Goal: Communication & Community: Answer question/provide support

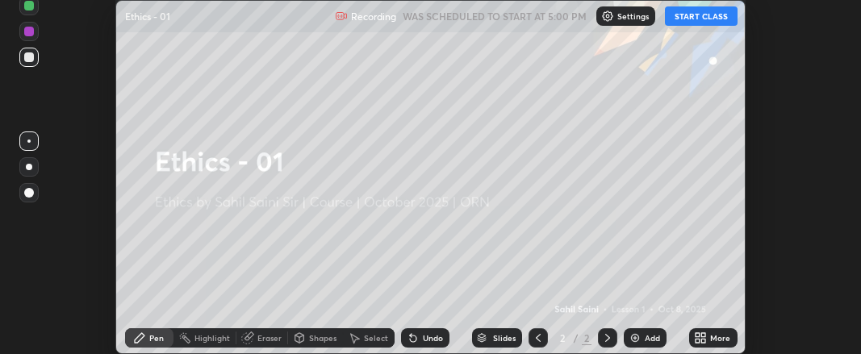
scroll to position [354, 861]
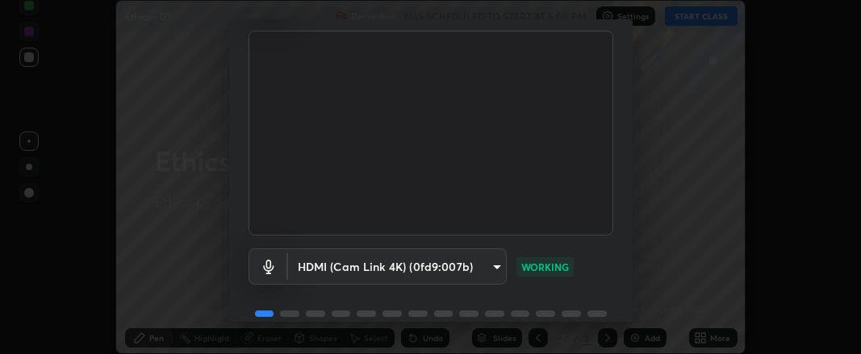
scroll to position [174, 0]
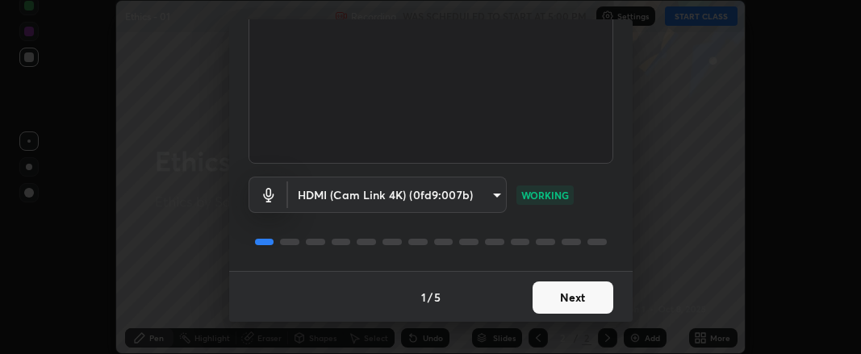
click at [547, 296] on button "Next" at bounding box center [573, 298] width 81 height 32
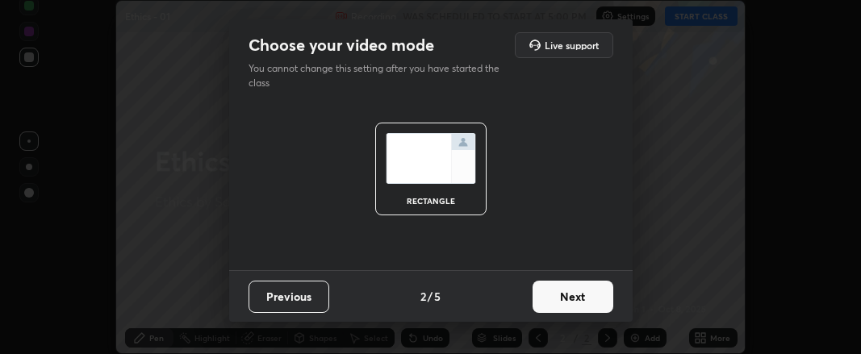
scroll to position [0, 0]
click at [556, 301] on button "Next" at bounding box center [573, 297] width 81 height 32
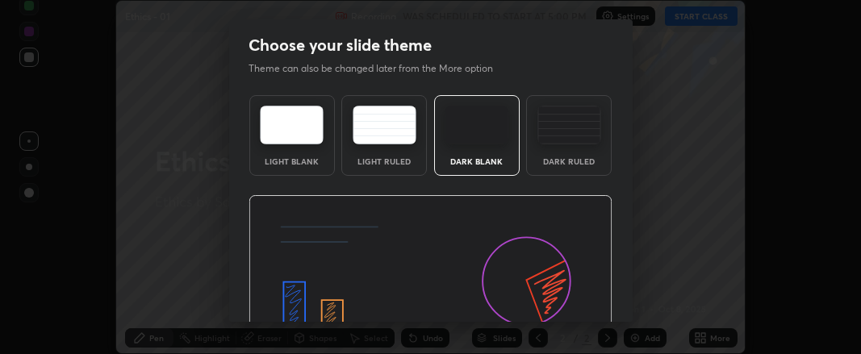
click at [563, 302] on img at bounding box center [431, 297] width 364 height 205
click at [568, 303] on img at bounding box center [431, 297] width 364 height 205
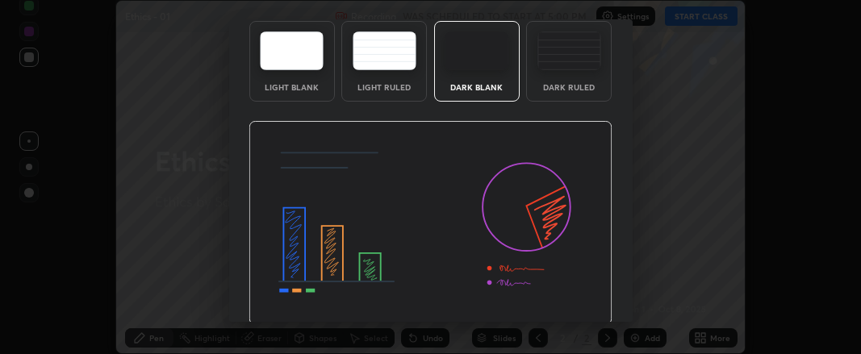
scroll to position [129, 0]
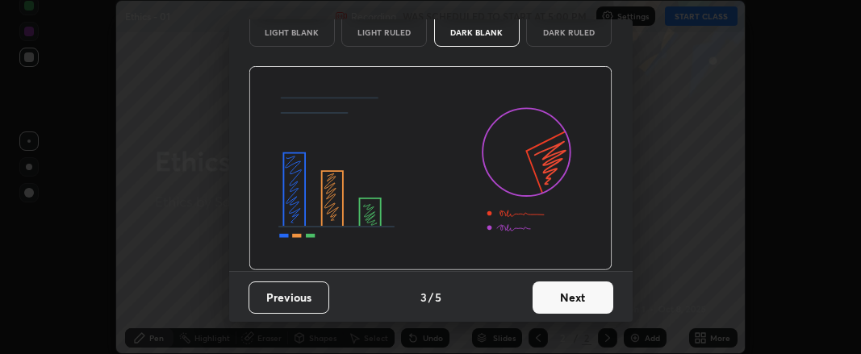
click at [559, 296] on button "Next" at bounding box center [573, 298] width 81 height 32
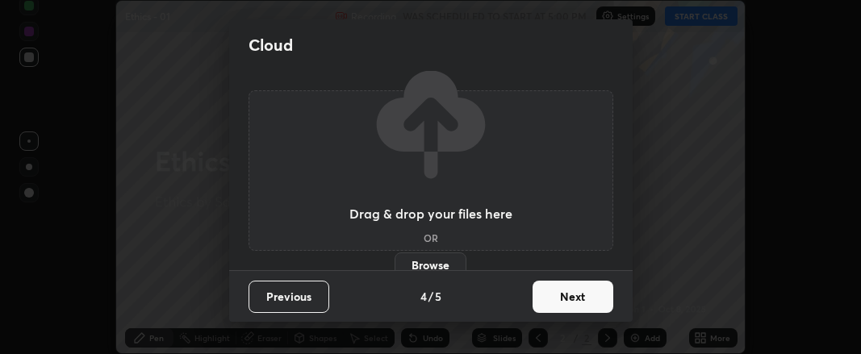
scroll to position [0, 0]
click at [564, 301] on button "Next" at bounding box center [573, 297] width 81 height 32
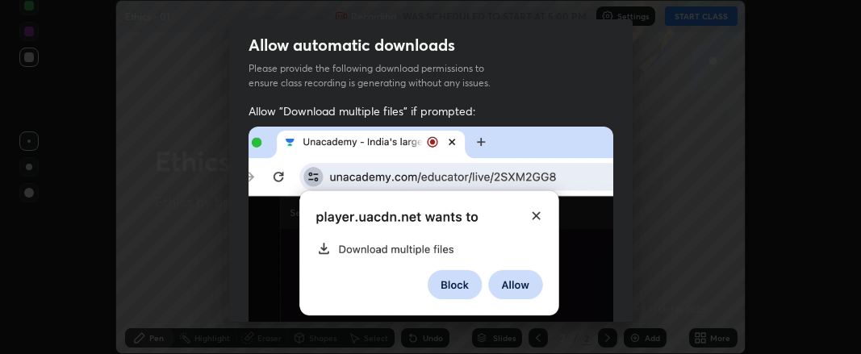
click at [570, 302] on img at bounding box center [431, 235] width 365 height 216
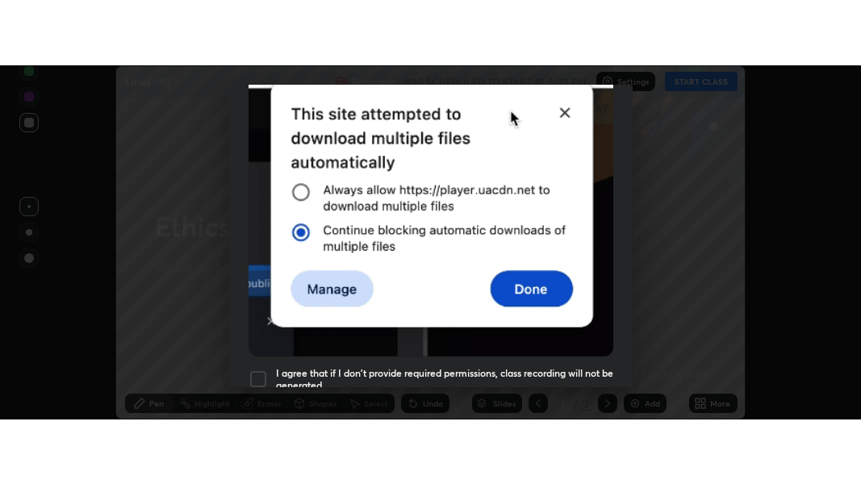
scroll to position [504, 0]
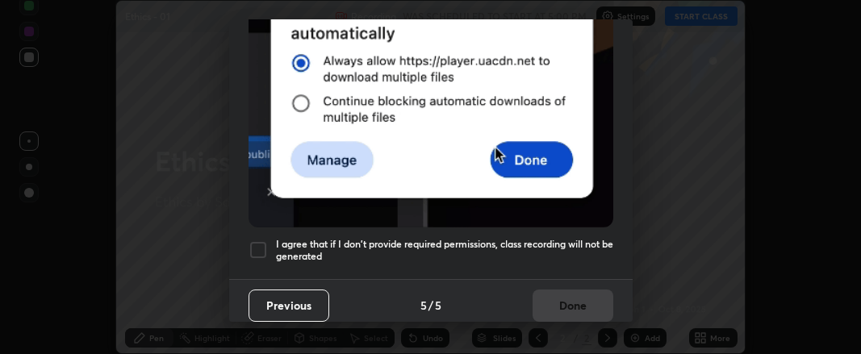
click at [257, 241] on div at bounding box center [258, 250] width 19 height 19
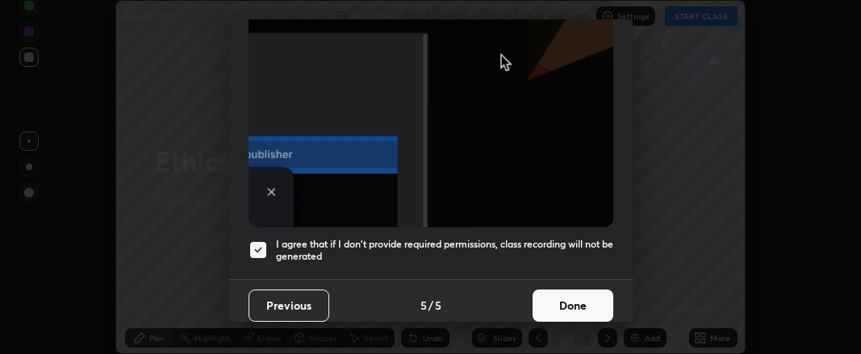
click at [545, 294] on button "Done" at bounding box center [573, 306] width 81 height 32
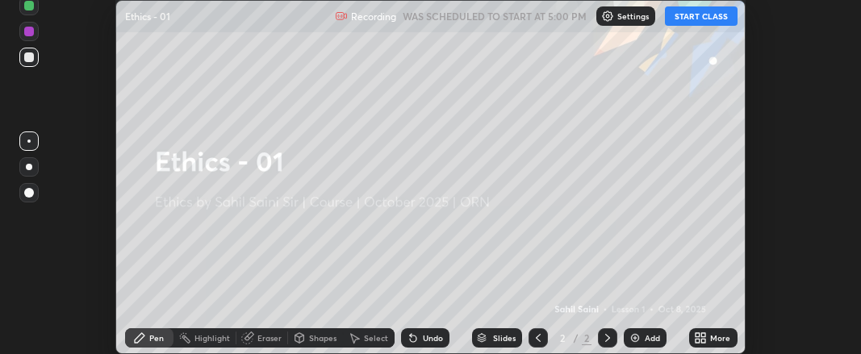
click at [696, 333] on icon at bounding box center [698, 335] width 4 height 4
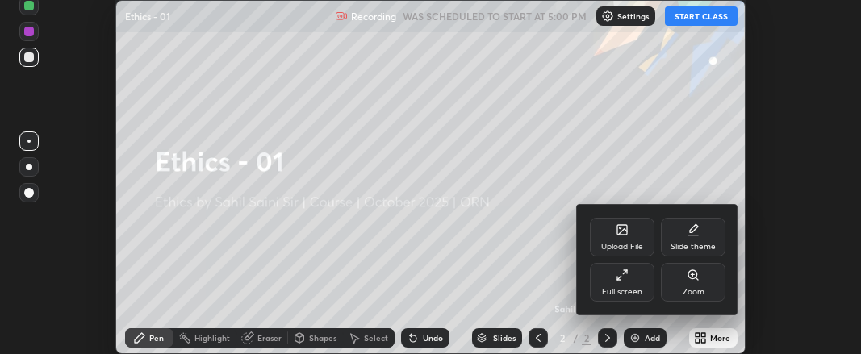
click at [626, 281] on icon at bounding box center [622, 275] width 13 height 13
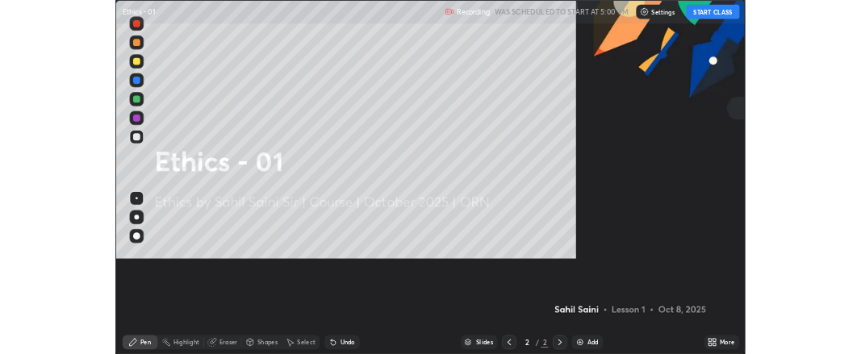
scroll to position [484, 861]
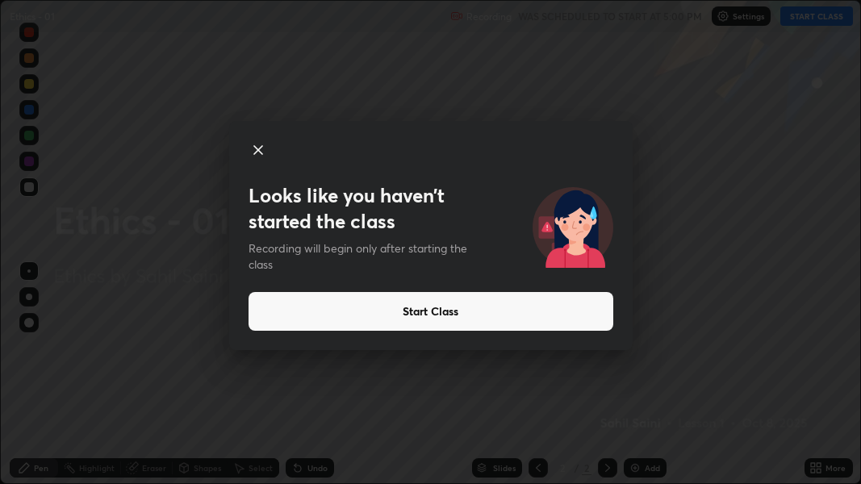
click at [262, 152] on icon at bounding box center [258, 149] width 19 height 19
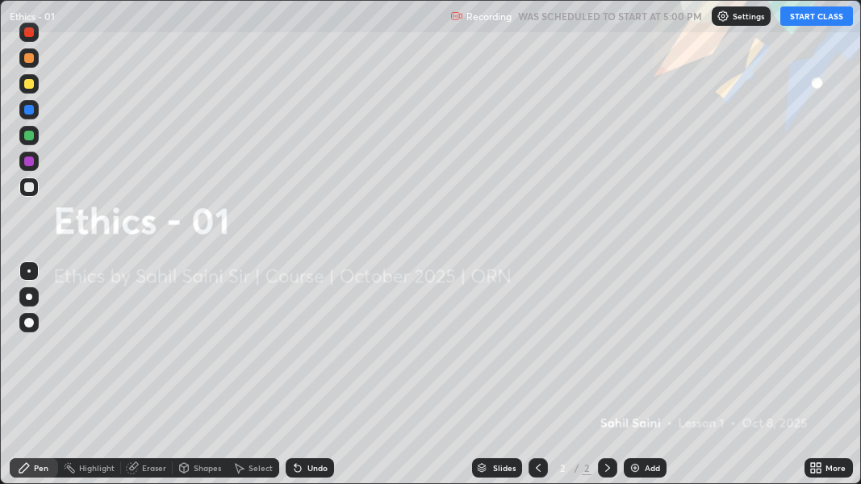
click at [813, 354] on icon at bounding box center [813, 465] width 4 height 4
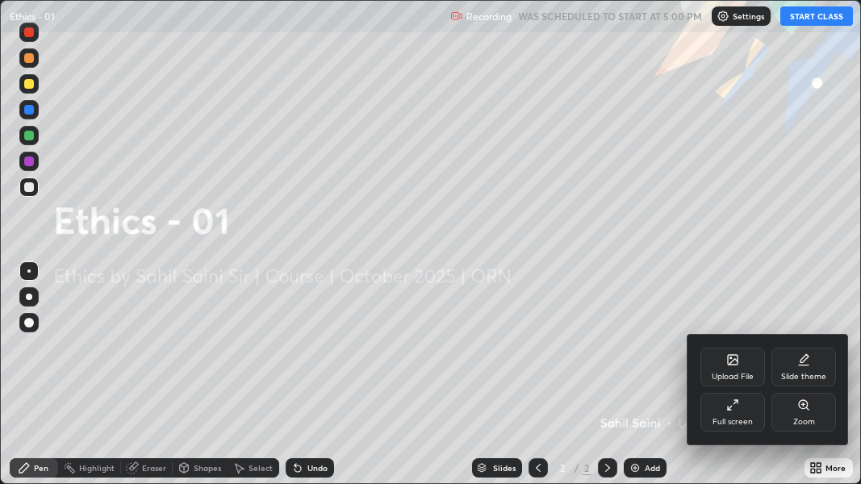
click at [743, 354] on div "Upload File" at bounding box center [733, 367] width 65 height 39
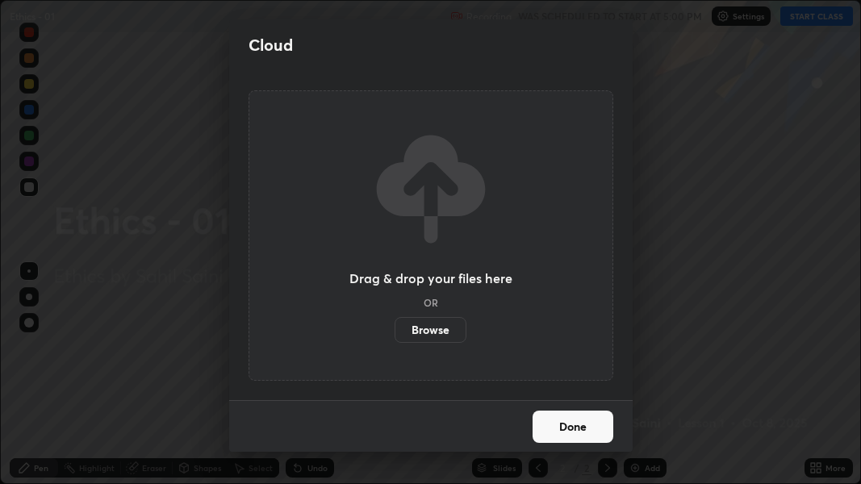
click at [438, 325] on label "Browse" at bounding box center [431, 330] width 72 height 26
click at [395, 325] on input "Browse" at bounding box center [395, 330] width 0 height 26
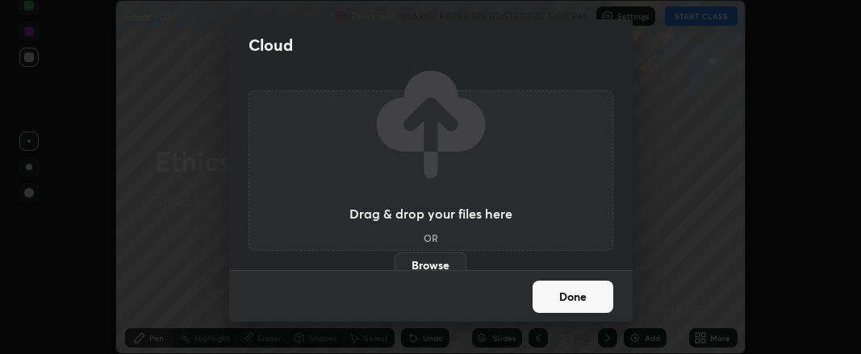
scroll to position [80371, 79864]
click at [427, 262] on label "Browse" at bounding box center [431, 266] width 72 height 26
click at [395, 262] on input "Browse" at bounding box center [395, 266] width 0 height 26
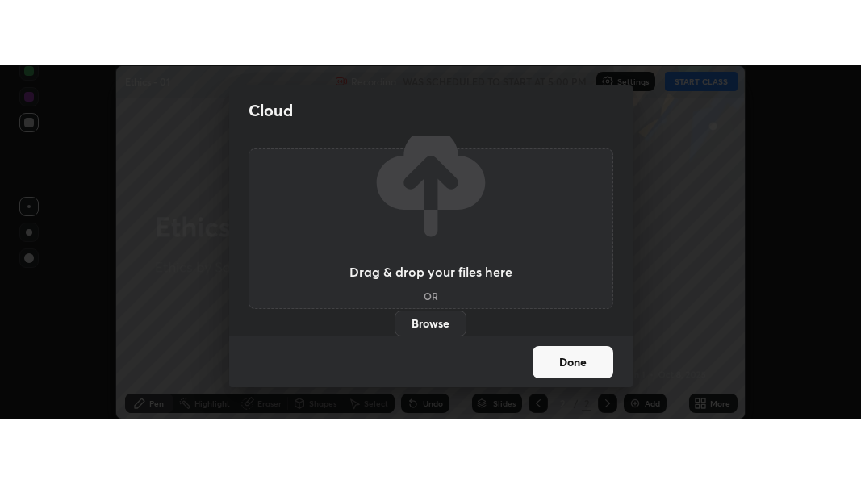
scroll to position [0, 0]
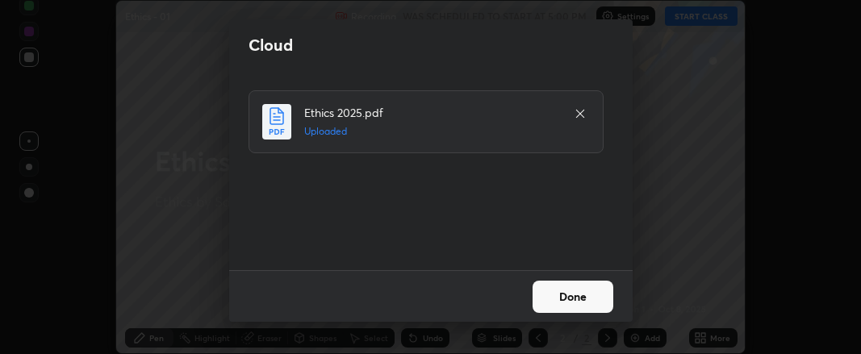
click at [558, 297] on button "Done" at bounding box center [573, 297] width 81 height 32
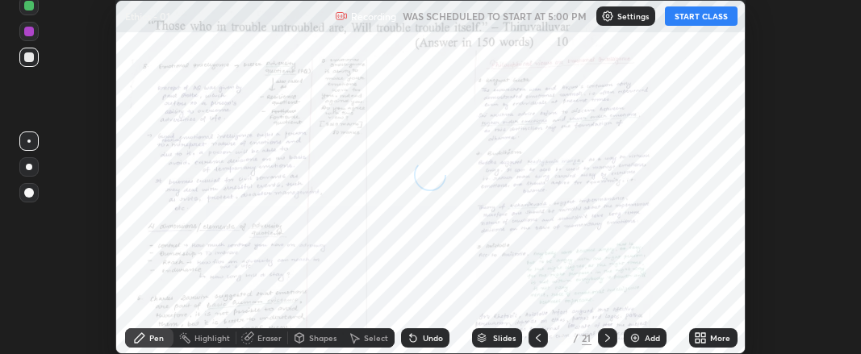
click at [698, 335] on icon at bounding box center [698, 335] width 4 height 4
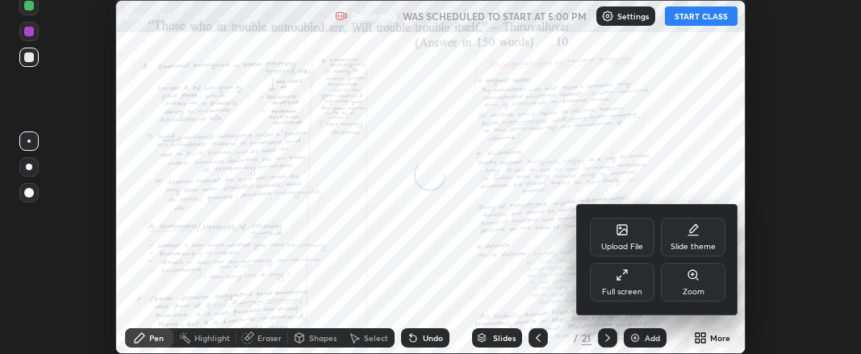
click at [623, 285] on div "Full screen" at bounding box center [622, 282] width 65 height 39
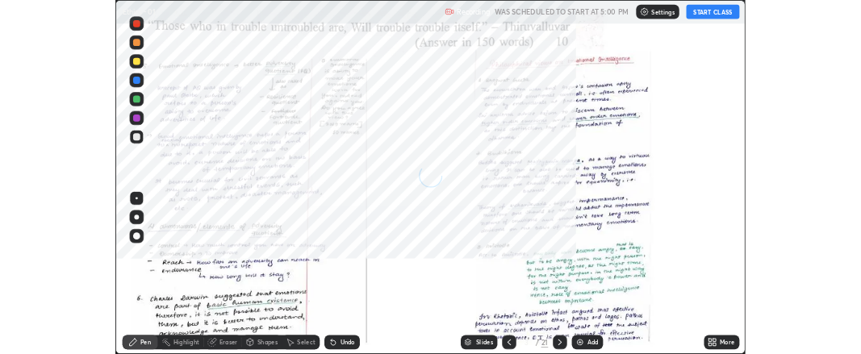
scroll to position [484, 861]
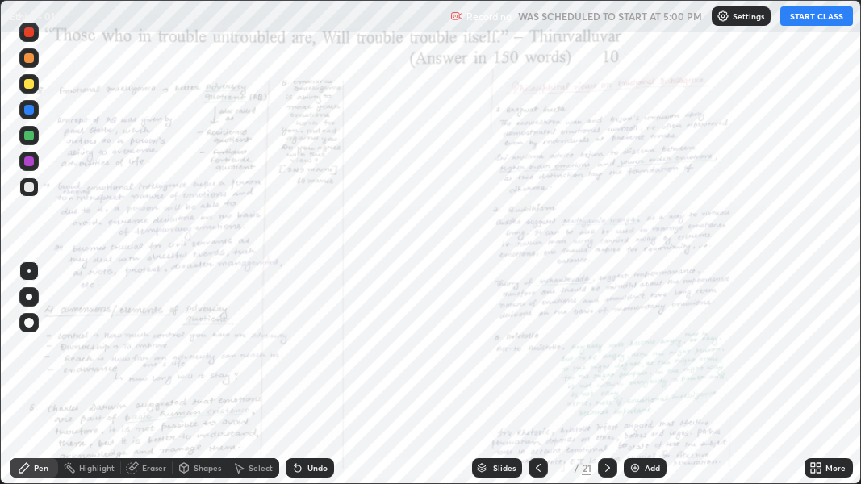
click at [835, 14] on button "START CLASS" at bounding box center [817, 15] width 73 height 19
click at [539, 354] on icon at bounding box center [538, 468] width 13 height 13
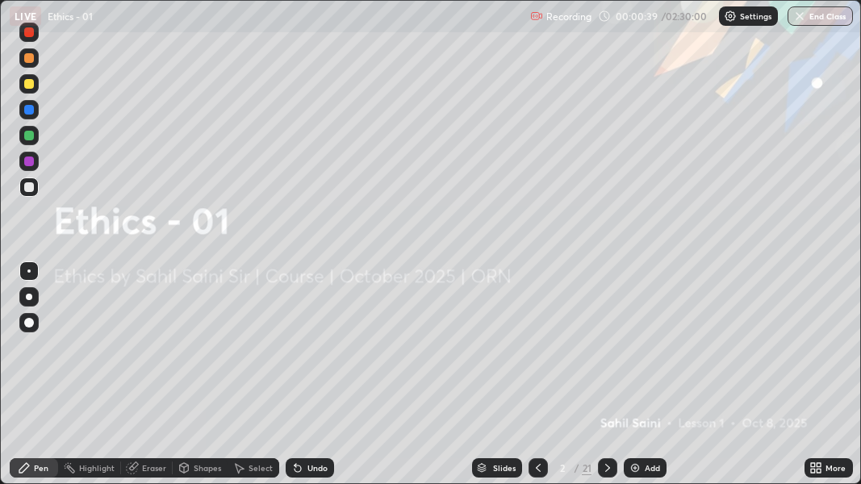
click at [633, 354] on img at bounding box center [635, 468] width 13 height 13
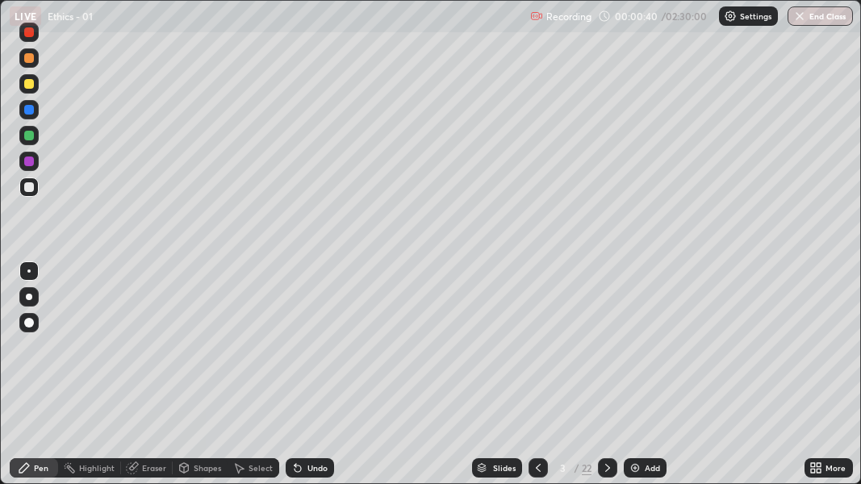
click at [537, 354] on icon at bounding box center [538, 468] width 13 height 13
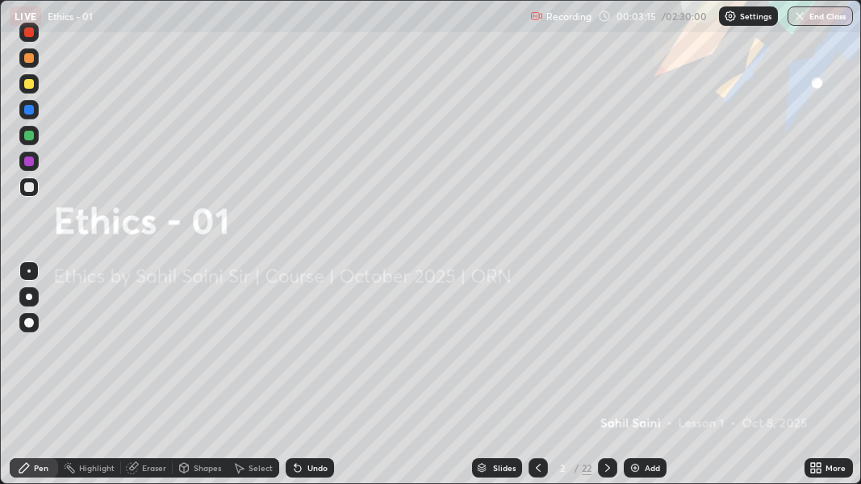
click at [635, 354] on img at bounding box center [635, 468] width 13 height 13
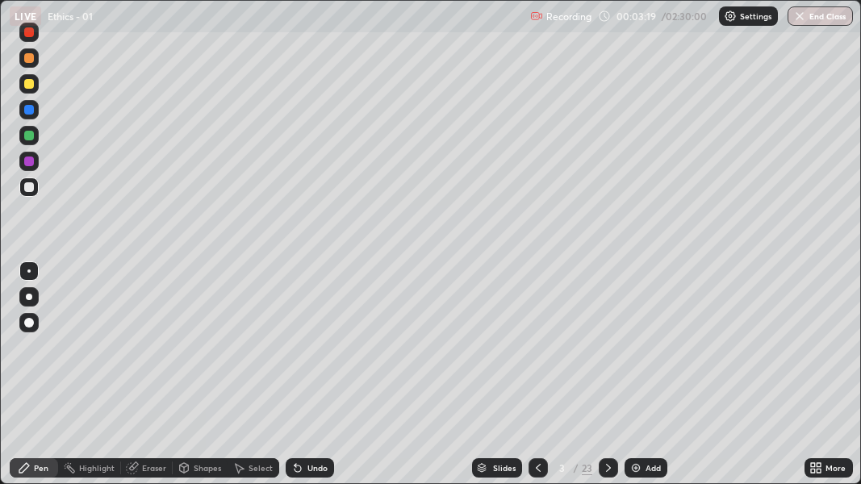
click at [31, 135] on div at bounding box center [29, 136] width 10 height 10
click at [190, 354] on div "Shapes" at bounding box center [200, 468] width 55 height 19
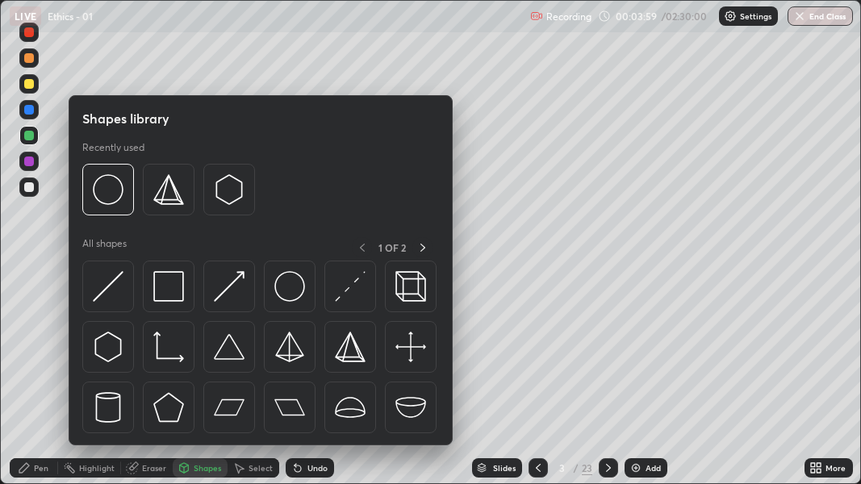
click at [142, 354] on div "Eraser" at bounding box center [154, 468] width 24 height 8
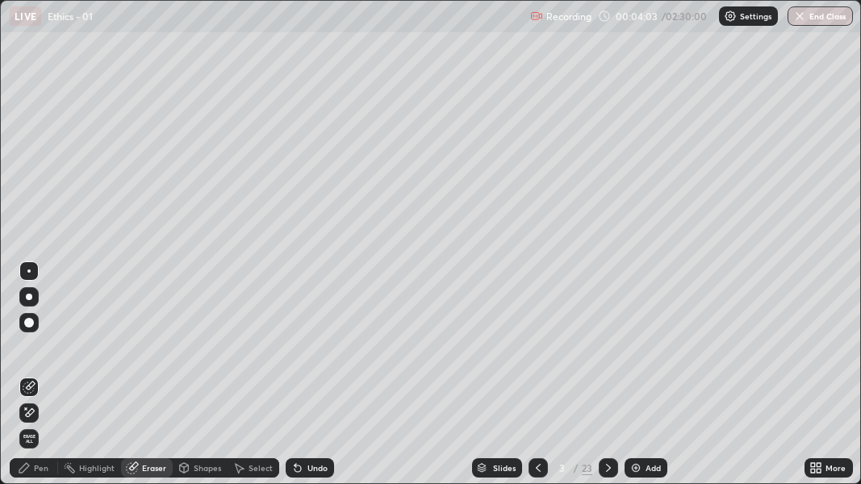
click at [44, 354] on div "Pen" at bounding box center [41, 468] width 15 height 8
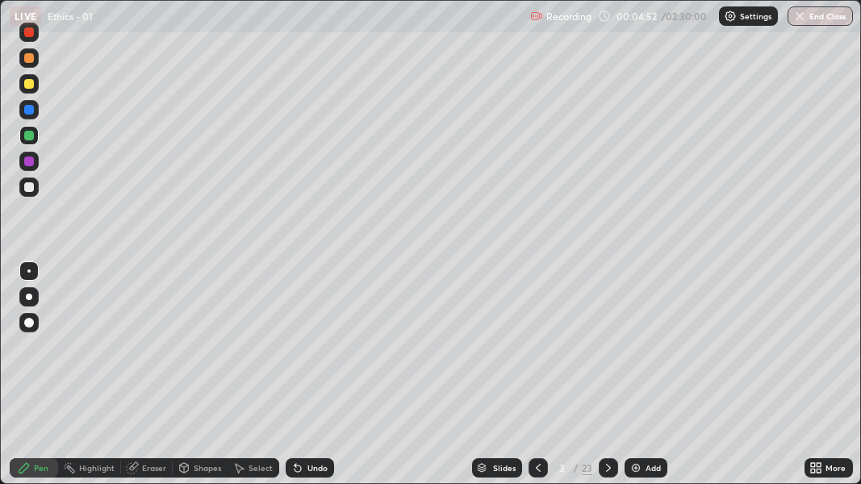
click at [27, 296] on div at bounding box center [29, 297] width 6 height 6
click at [27, 186] on div at bounding box center [29, 187] width 10 height 10
click at [27, 54] on div at bounding box center [29, 58] width 10 height 10
click at [295, 354] on icon at bounding box center [297, 468] width 13 height 13
click at [27, 132] on div at bounding box center [29, 136] width 10 height 10
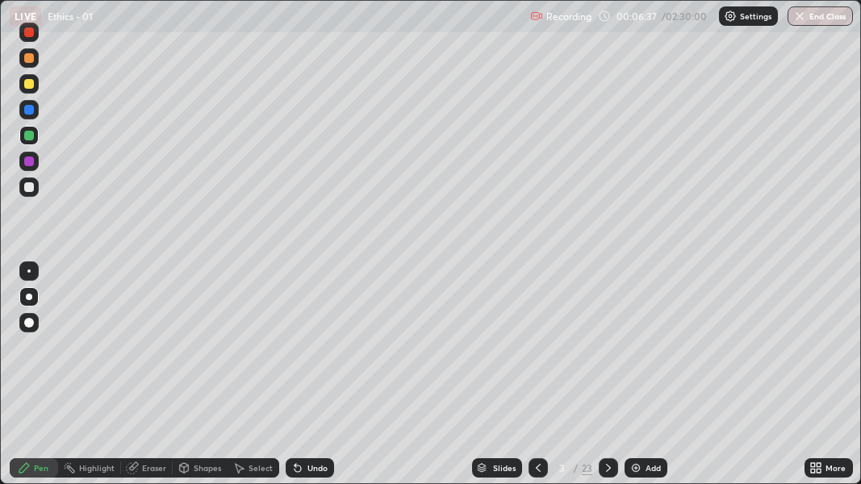
click at [36, 158] on div at bounding box center [28, 161] width 19 height 19
click at [630, 354] on img at bounding box center [636, 468] width 13 height 13
click at [27, 185] on div at bounding box center [29, 187] width 10 height 10
click at [148, 354] on div "Eraser" at bounding box center [154, 468] width 24 height 8
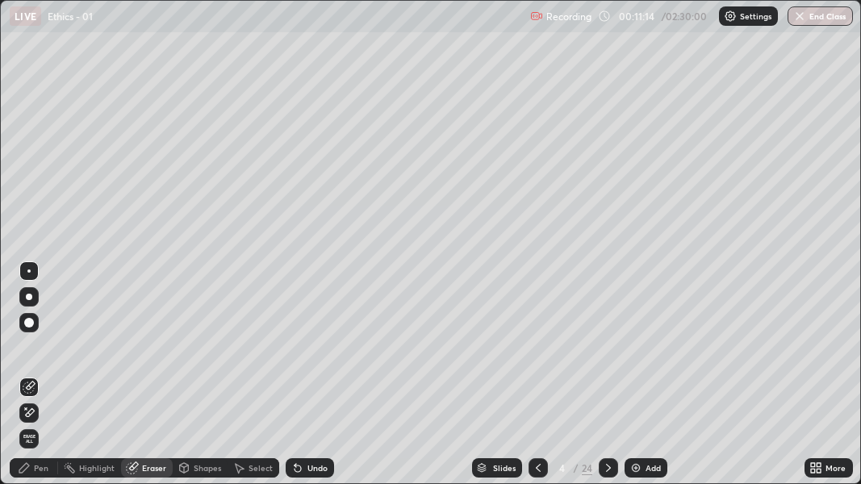
click at [42, 354] on div "Pen" at bounding box center [34, 468] width 48 height 19
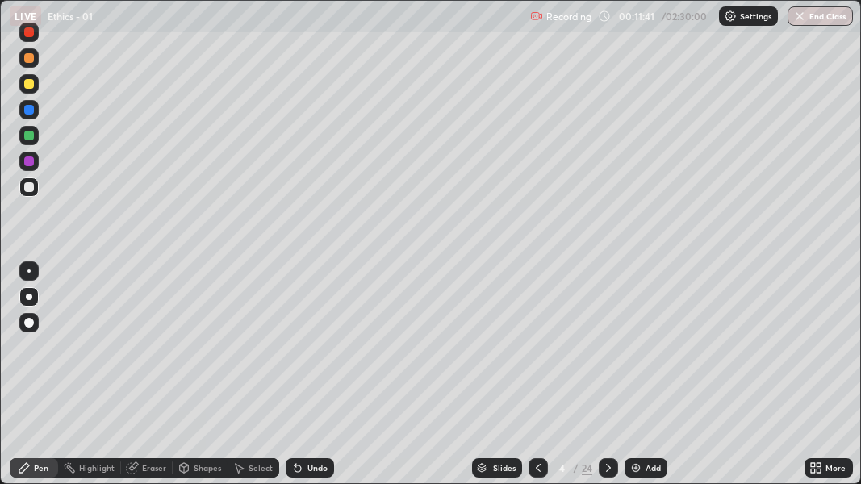
click at [28, 134] on div at bounding box center [29, 136] width 10 height 10
click at [640, 354] on img at bounding box center [636, 468] width 13 height 13
click at [32, 82] on div at bounding box center [29, 84] width 10 height 10
click at [606, 354] on icon at bounding box center [608, 468] width 5 height 8
click at [607, 354] on icon at bounding box center [608, 468] width 5 height 8
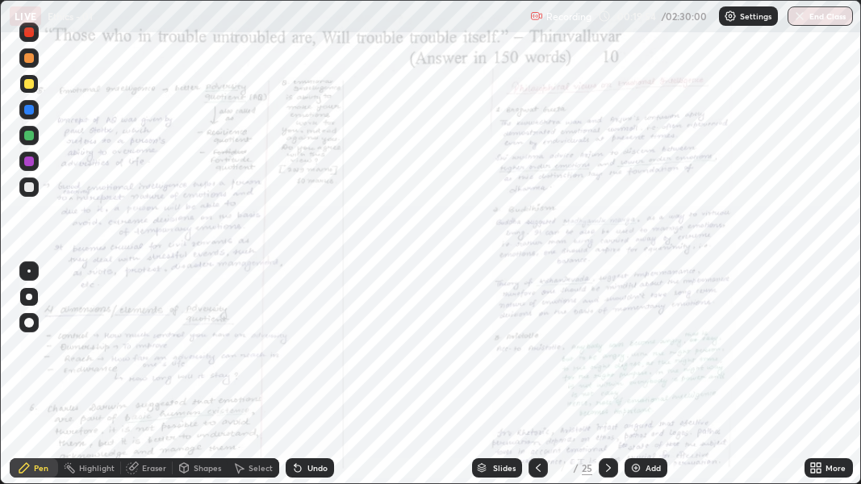
click at [27, 161] on div at bounding box center [29, 162] width 10 height 10
click at [606, 354] on icon at bounding box center [608, 468] width 13 height 13
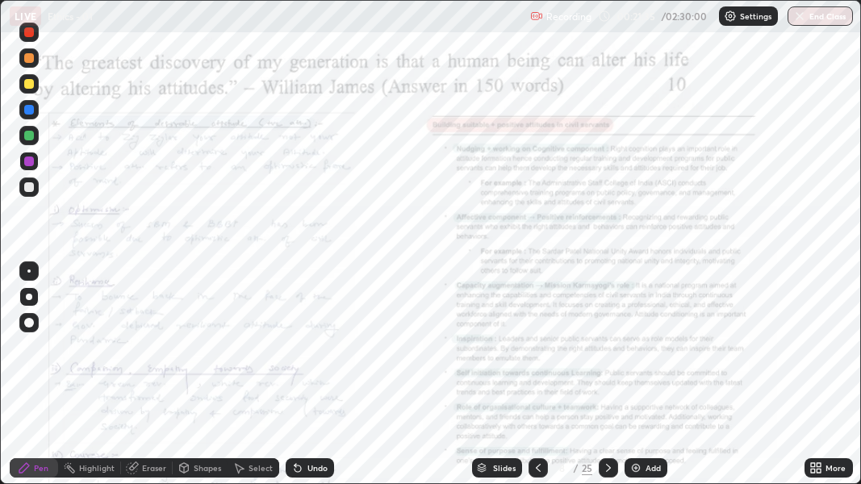
click at [605, 354] on icon at bounding box center [608, 468] width 13 height 13
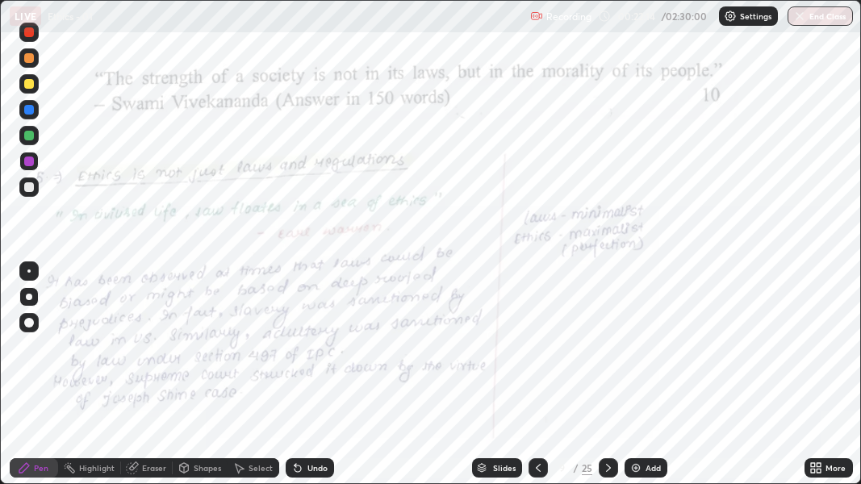
click at [605, 354] on icon at bounding box center [608, 468] width 13 height 13
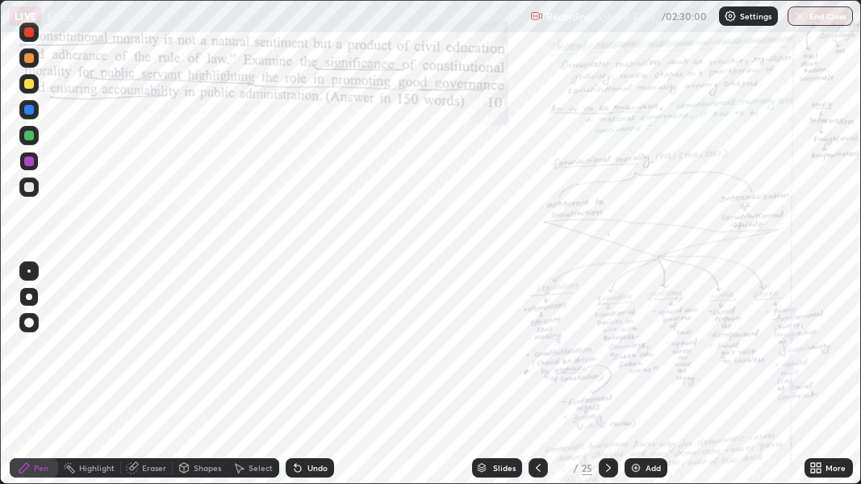
click at [814, 354] on icon at bounding box center [813, 471] width 4 height 4
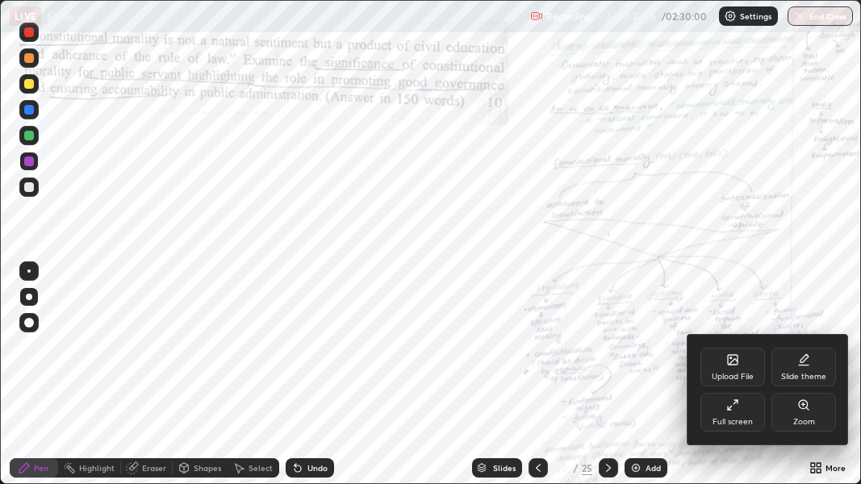
click at [802, 354] on icon at bounding box center [803, 404] width 3 height 0
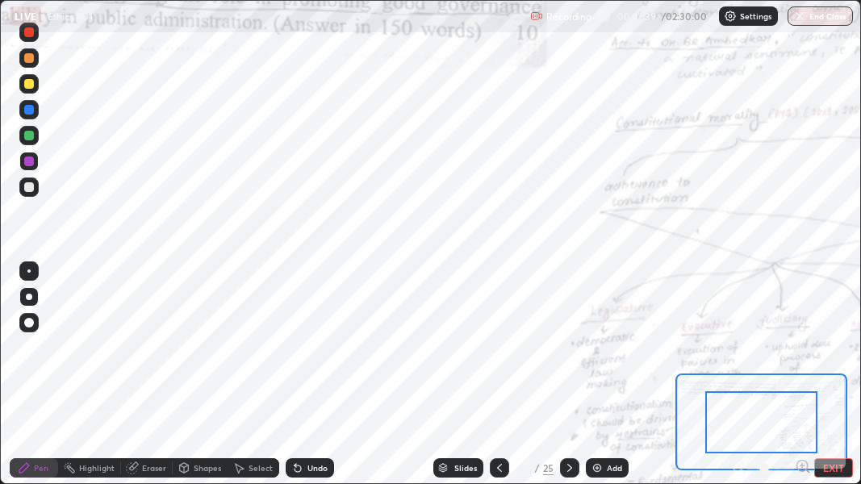
click at [802, 354] on icon at bounding box center [802, 466] width 4 height 0
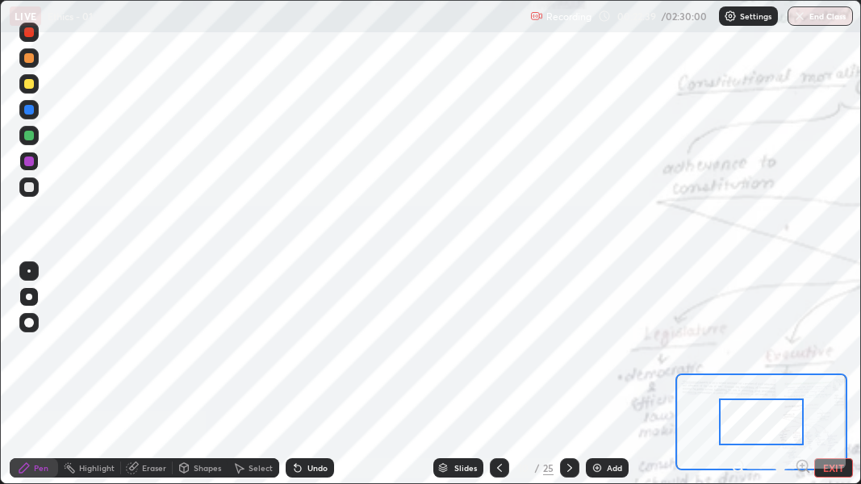
click at [802, 354] on icon at bounding box center [802, 466] width 4 height 0
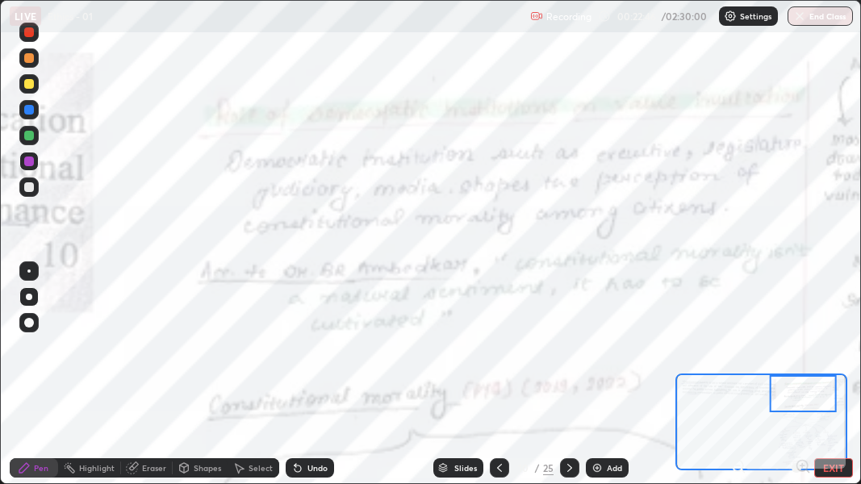
click at [737, 354] on icon at bounding box center [737, 466] width 4 height 0
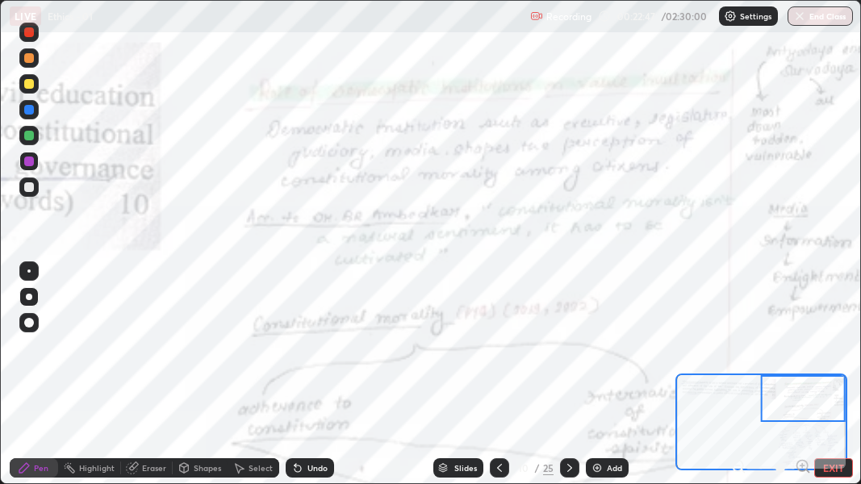
click at [736, 354] on icon at bounding box center [739, 467] width 16 height 16
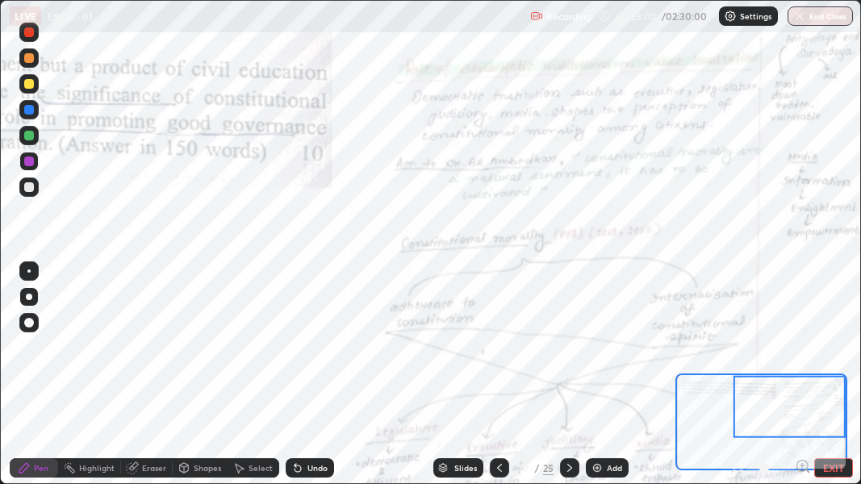
click at [739, 354] on div at bounding box center [771, 468] width 81 height 19
click at [736, 354] on div at bounding box center [771, 468] width 81 height 19
click at [737, 354] on div at bounding box center [771, 468] width 81 height 19
click at [825, 354] on button "EXIT" at bounding box center [834, 468] width 39 height 19
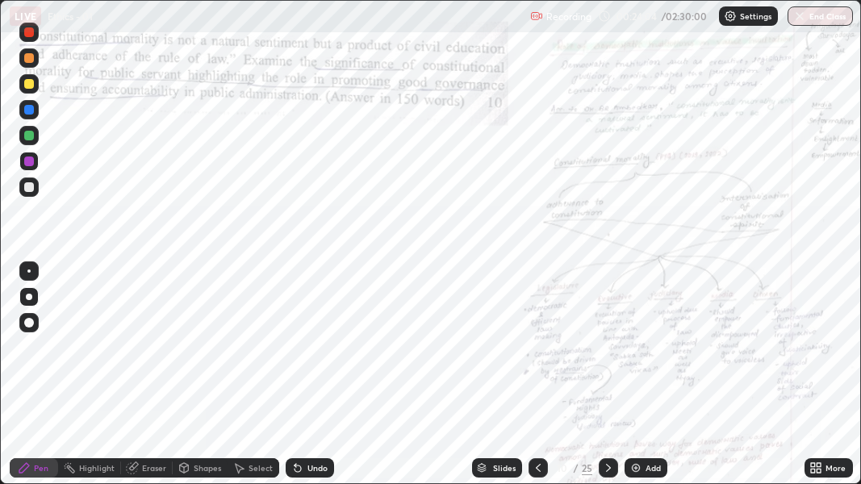
click at [606, 354] on icon at bounding box center [608, 468] width 13 height 13
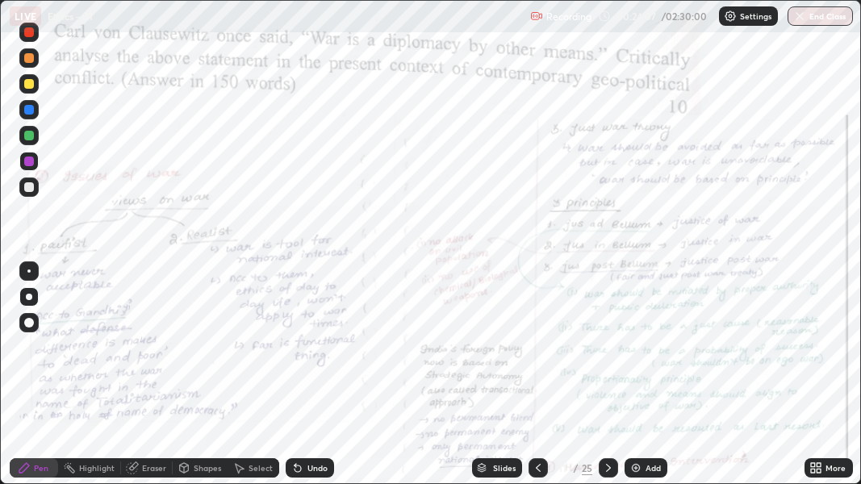
click at [607, 354] on icon at bounding box center [608, 468] width 13 height 13
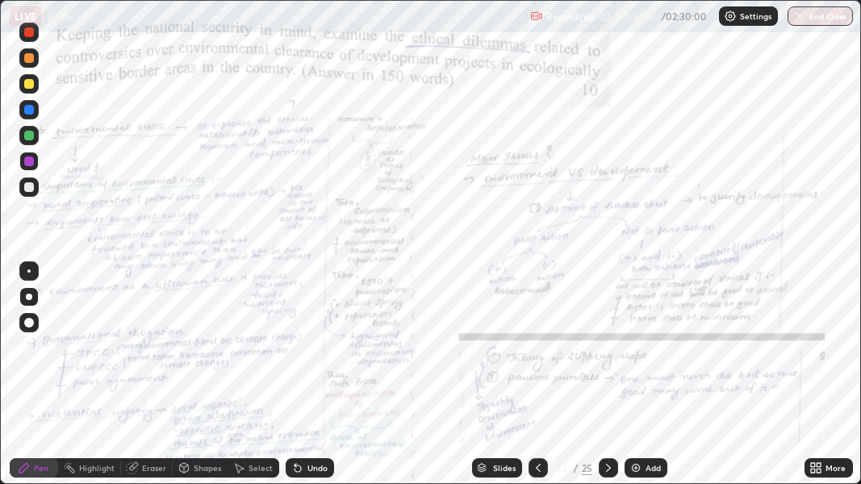
click at [605, 354] on icon at bounding box center [608, 468] width 13 height 13
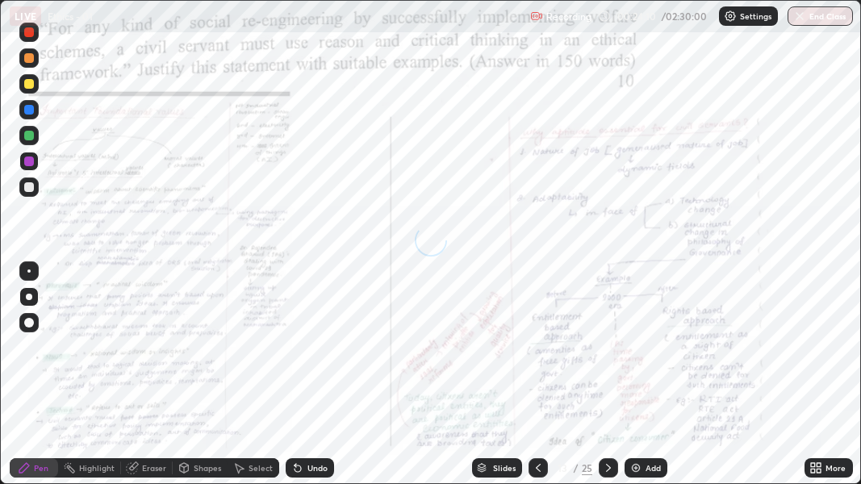
click at [607, 354] on icon at bounding box center [608, 468] width 13 height 13
click at [599, 354] on div at bounding box center [608, 468] width 19 height 19
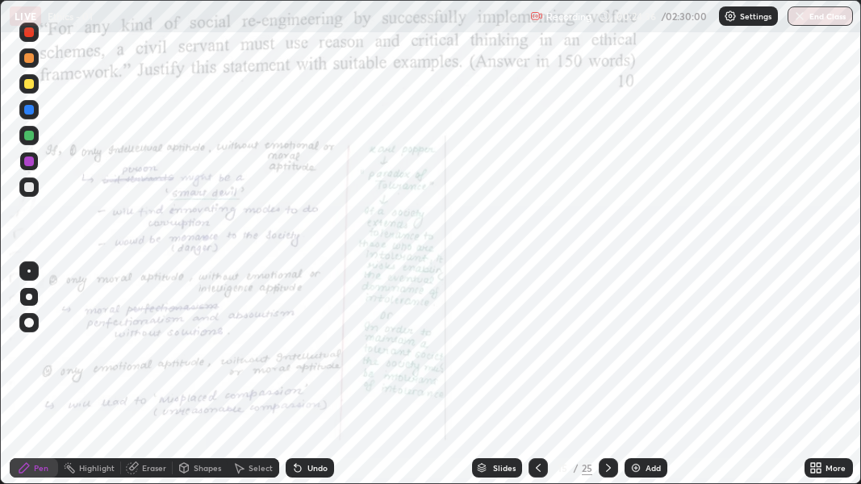
click at [608, 354] on icon at bounding box center [608, 468] width 13 height 13
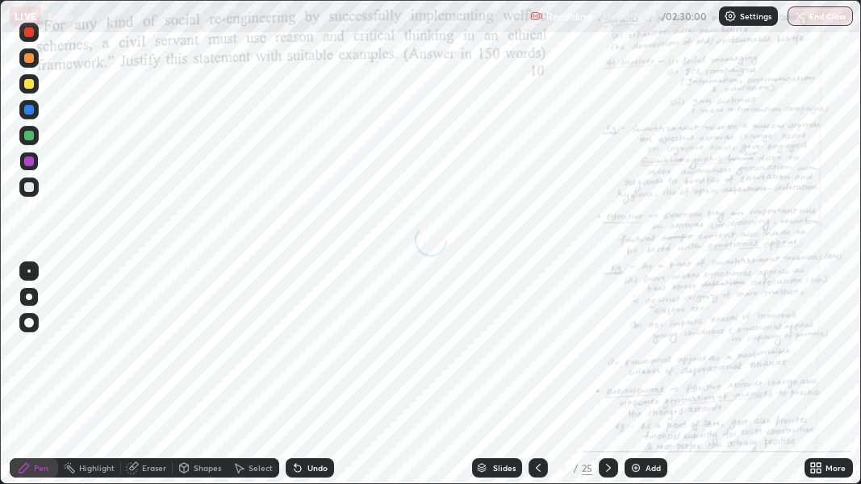
click at [606, 354] on icon at bounding box center [608, 468] width 13 height 13
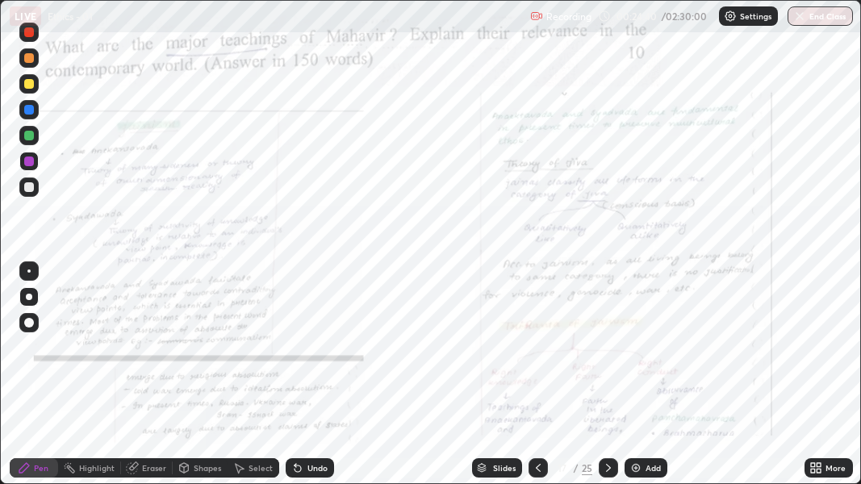
click at [607, 354] on icon at bounding box center [608, 468] width 13 height 13
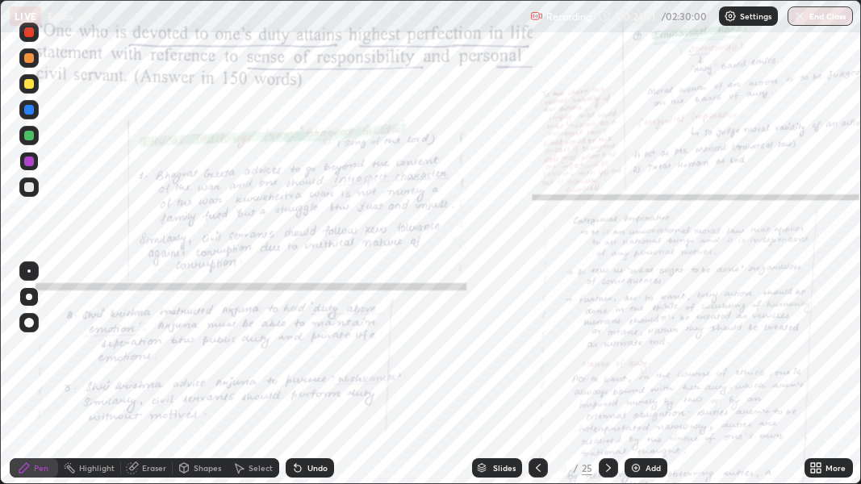
click at [606, 354] on icon at bounding box center [608, 468] width 5 height 8
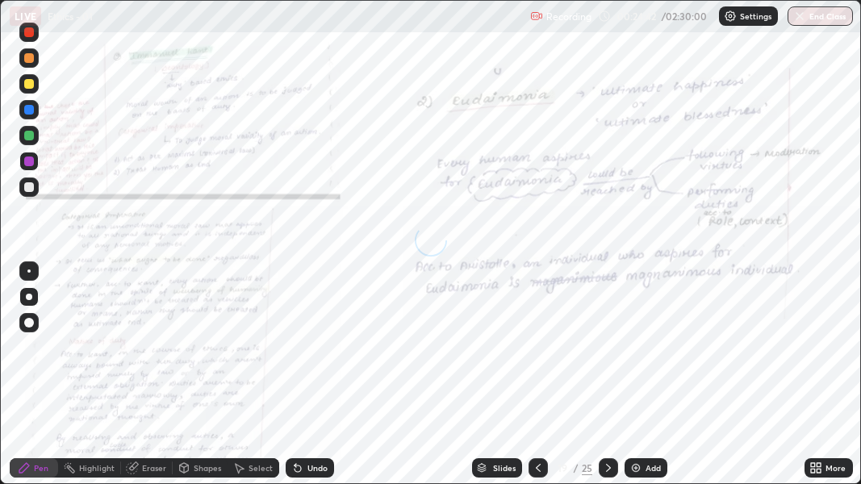
click at [609, 354] on icon at bounding box center [608, 468] width 13 height 13
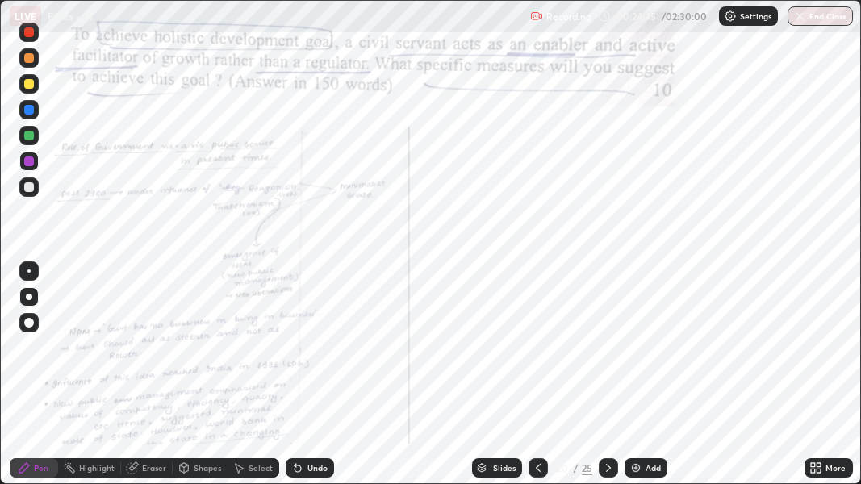
click at [607, 354] on icon at bounding box center [608, 468] width 13 height 13
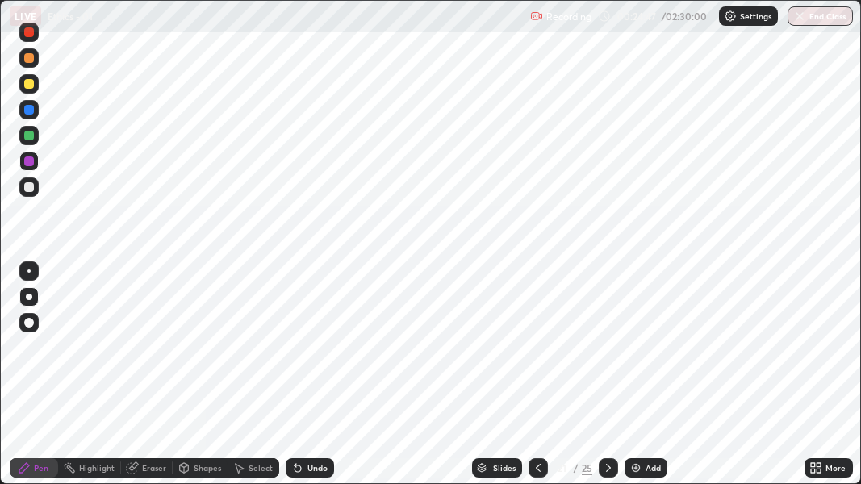
click at [606, 354] on icon at bounding box center [608, 468] width 5 height 8
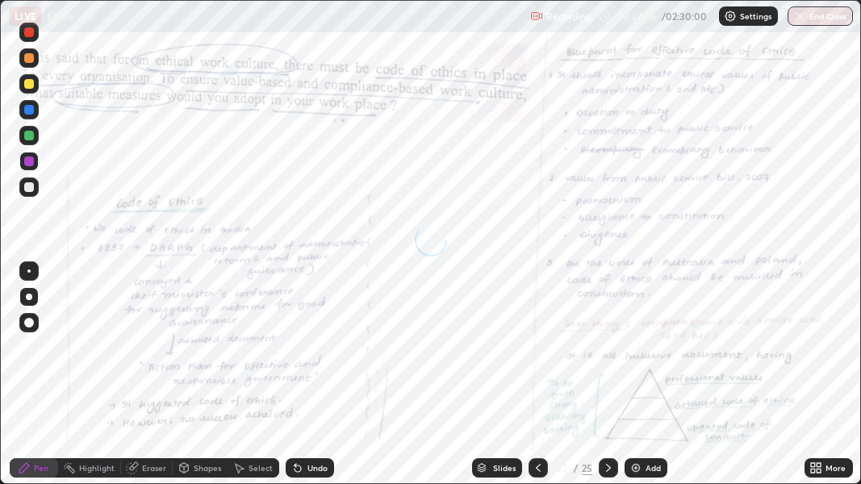
click at [637, 354] on img at bounding box center [636, 468] width 13 height 13
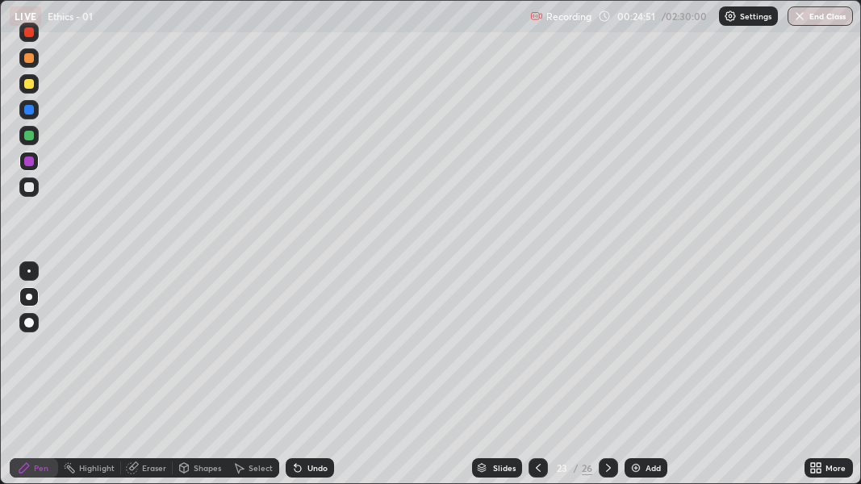
click at [31, 137] on div at bounding box center [29, 136] width 10 height 10
click at [31, 187] on div at bounding box center [29, 187] width 10 height 10
click at [29, 82] on div at bounding box center [29, 84] width 10 height 10
click at [636, 354] on img at bounding box center [636, 468] width 13 height 13
click at [29, 80] on div at bounding box center [29, 84] width 10 height 10
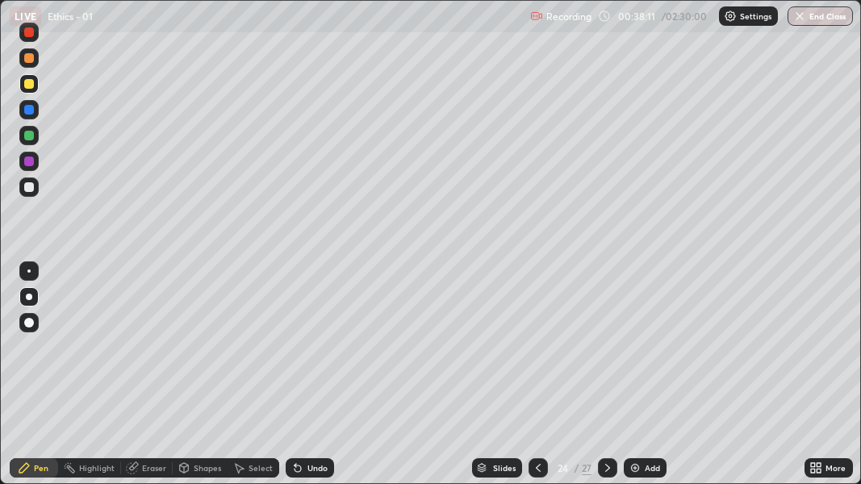
click at [304, 354] on div "Undo" at bounding box center [310, 468] width 48 height 19
click at [27, 186] on div at bounding box center [29, 187] width 10 height 10
click at [27, 160] on div at bounding box center [29, 162] width 10 height 10
click at [630, 354] on img at bounding box center [635, 468] width 13 height 13
click at [820, 354] on icon at bounding box center [820, 465] width 4 height 4
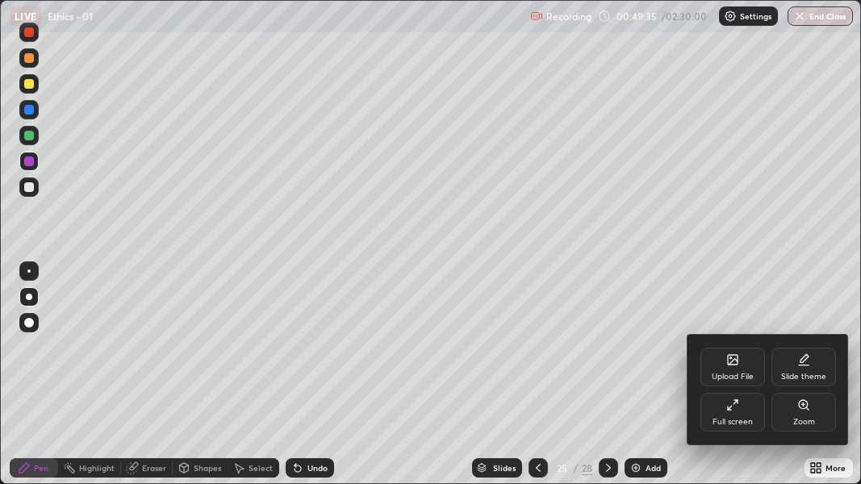
click at [733, 354] on icon at bounding box center [733, 405] width 13 height 13
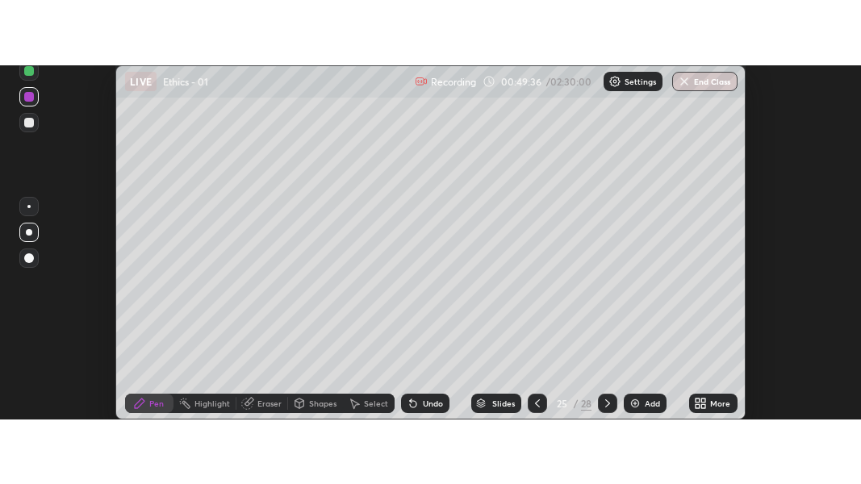
scroll to position [80371, 79864]
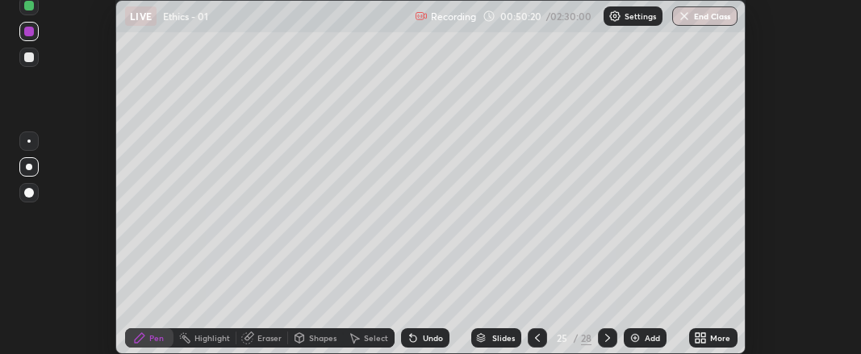
click at [700, 339] on icon at bounding box center [698, 341] width 4 height 4
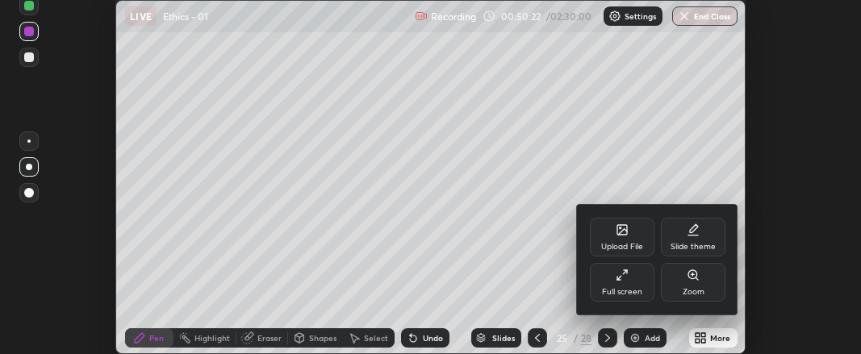
click at [625, 279] on icon at bounding box center [622, 275] width 13 height 13
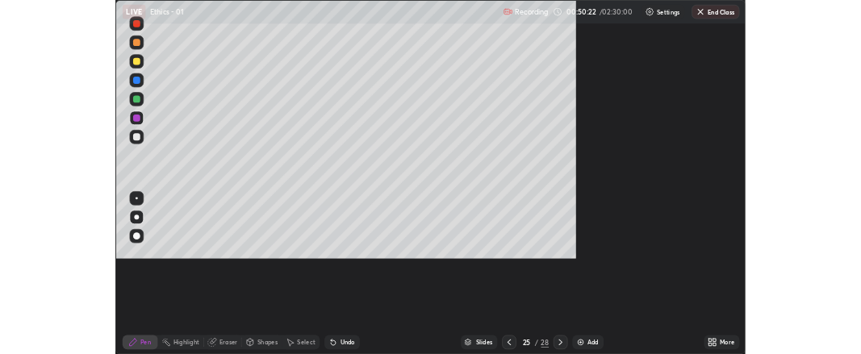
scroll to position [484, 861]
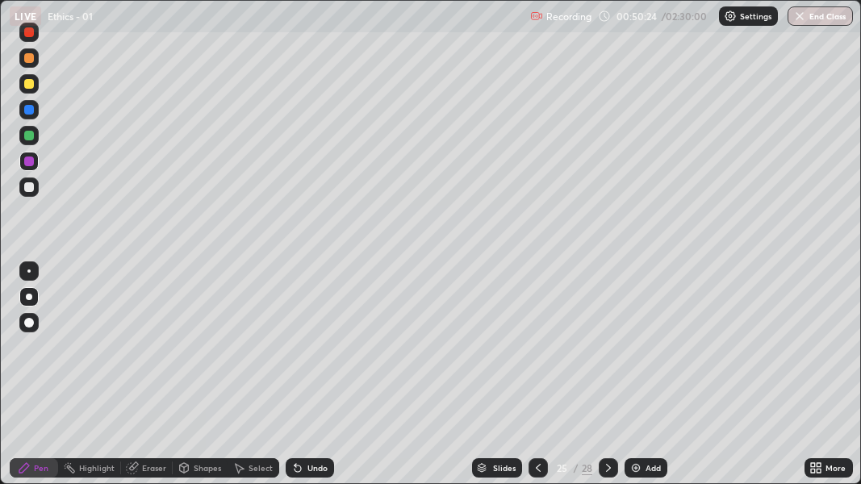
click at [29, 272] on div at bounding box center [28, 271] width 3 height 3
click at [28, 187] on div at bounding box center [29, 187] width 10 height 10
click at [820, 354] on icon at bounding box center [820, 471] width 4 height 4
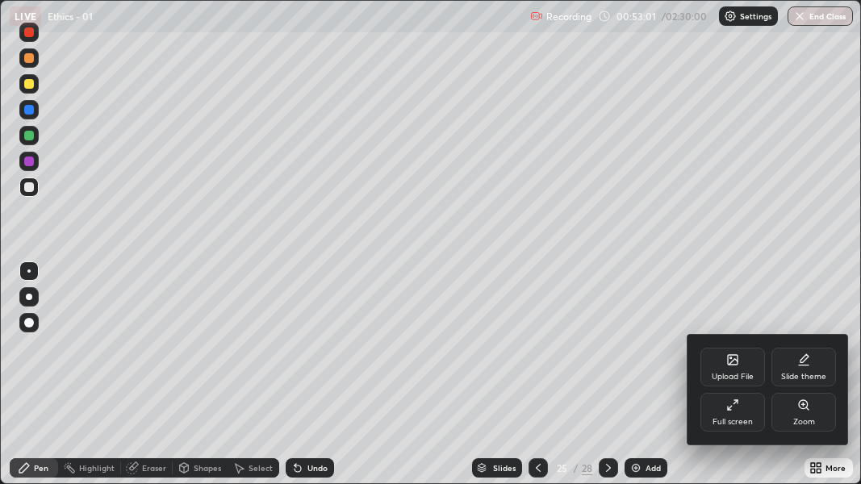
click at [731, 354] on icon at bounding box center [730, 408] width 4 height 4
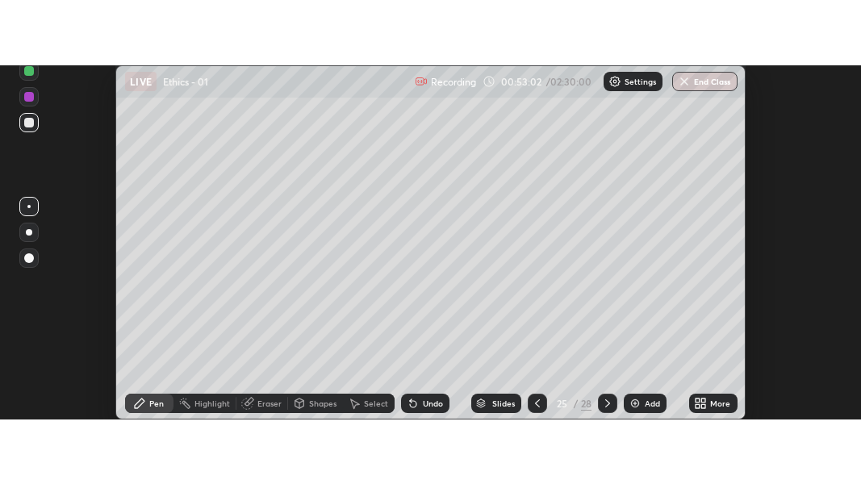
scroll to position [80371, 79864]
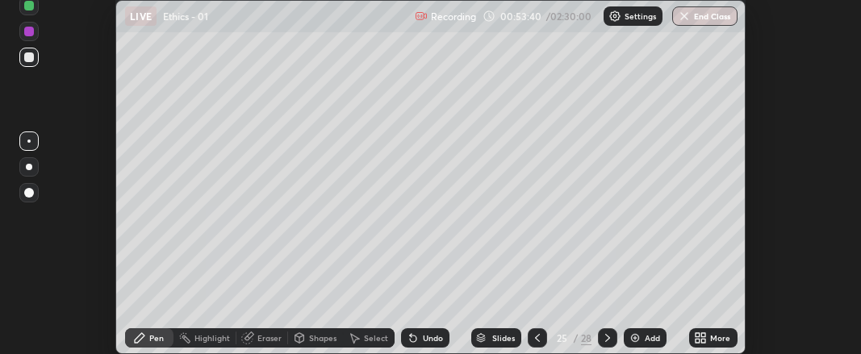
click at [706, 337] on icon at bounding box center [700, 338] width 13 height 13
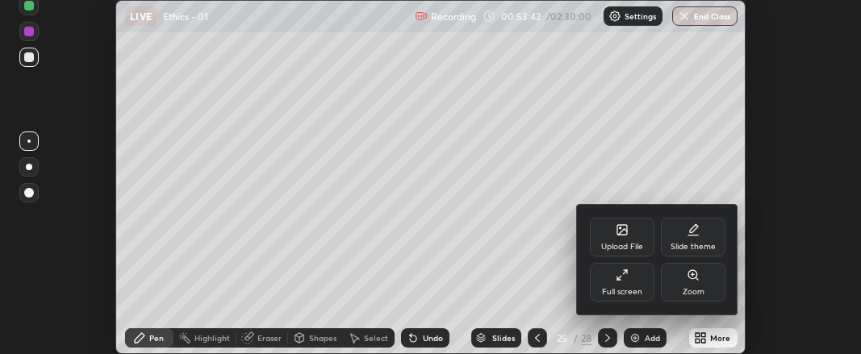
click at [622, 274] on icon at bounding box center [622, 275] width 13 height 13
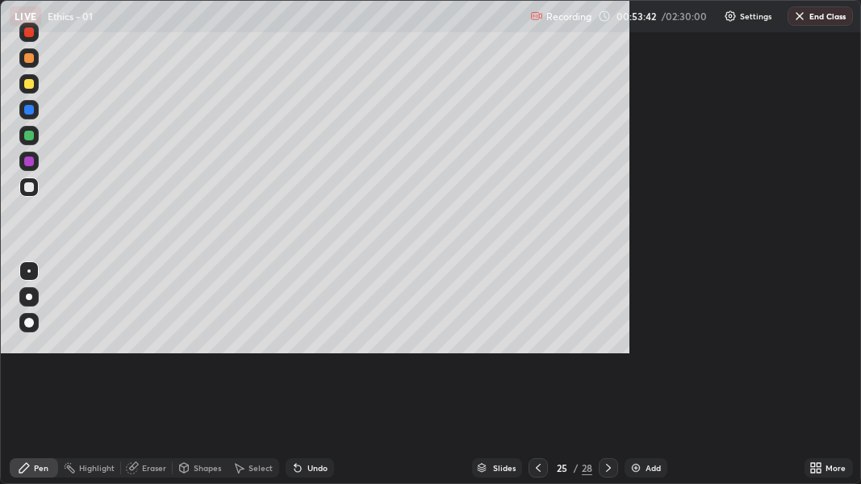
scroll to position [484, 861]
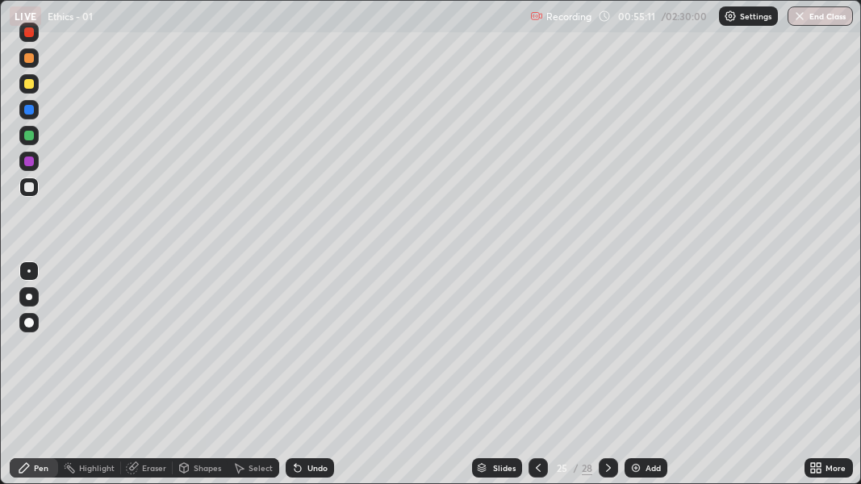
click at [542, 354] on icon at bounding box center [538, 468] width 13 height 13
click at [632, 354] on img at bounding box center [636, 468] width 13 height 13
click at [536, 354] on icon at bounding box center [538, 468] width 5 height 8
click at [639, 354] on img at bounding box center [636, 468] width 13 height 13
click at [31, 188] on div at bounding box center [29, 187] width 10 height 10
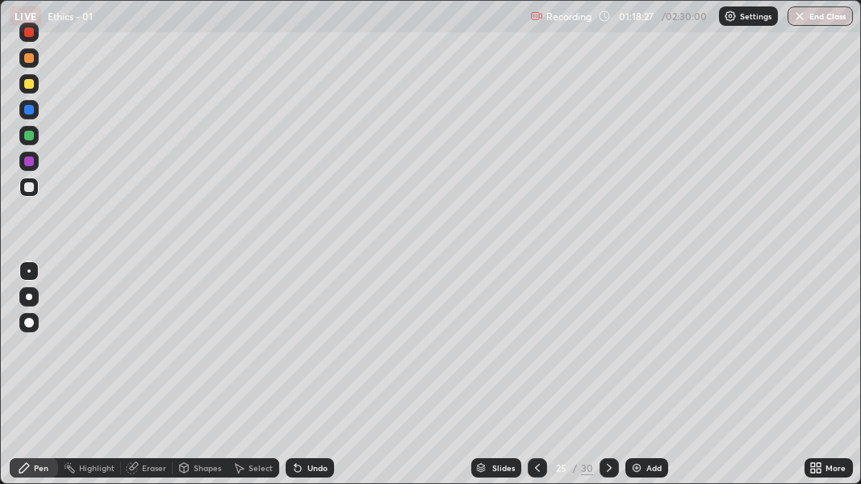
click at [639, 354] on img at bounding box center [636, 468] width 13 height 13
click at [26, 84] on div at bounding box center [29, 84] width 10 height 10
click at [26, 297] on div at bounding box center [29, 297] width 6 height 6
click at [27, 187] on div at bounding box center [29, 187] width 10 height 10
click at [31, 134] on div at bounding box center [29, 136] width 10 height 10
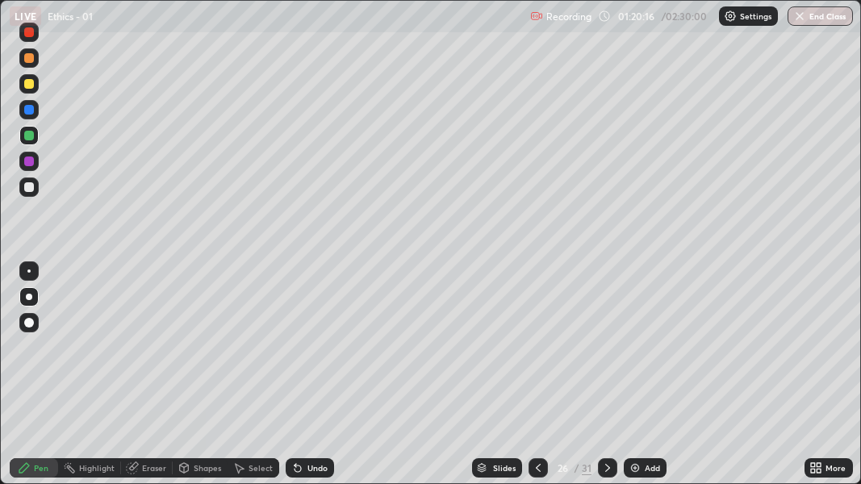
click at [246, 354] on div "Select" at bounding box center [254, 468] width 52 height 19
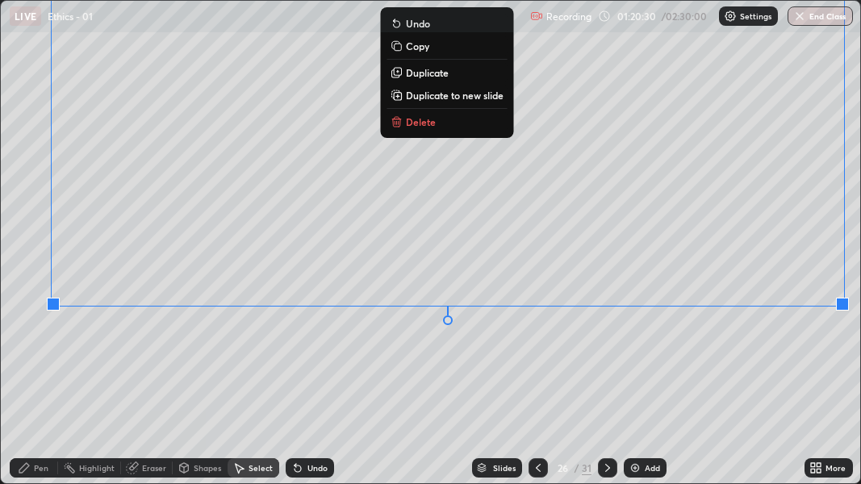
click at [691, 354] on div "0 ° Undo Copy Duplicate Duplicate to new slide Delete" at bounding box center [431, 242] width 860 height 483
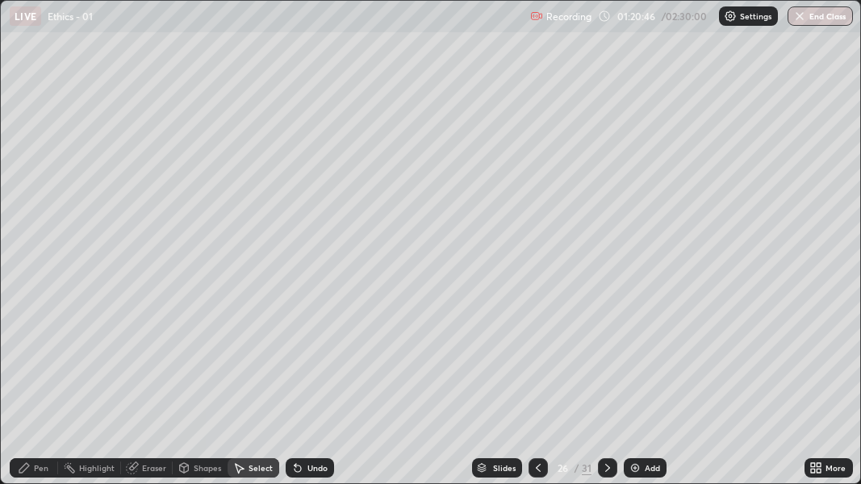
click at [37, 354] on div "Pen" at bounding box center [41, 468] width 15 height 8
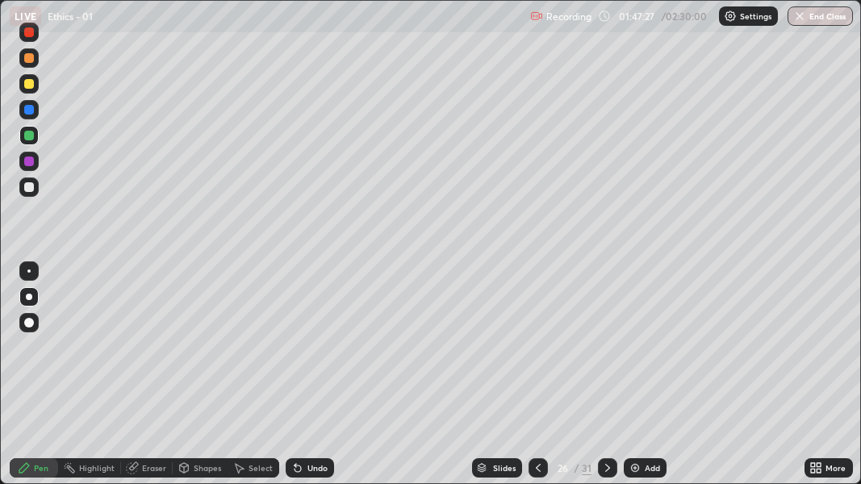
click at [633, 354] on img at bounding box center [635, 468] width 13 height 13
click at [24, 179] on div at bounding box center [28, 187] width 19 height 19
click at [27, 115] on div at bounding box center [28, 109] width 19 height 19
click at [627, 354] on div "Add" at bounding box center [646, 468] width 43 height 19
click at [33, 138] on div at bounding box center [29, 136] width 10 height 10
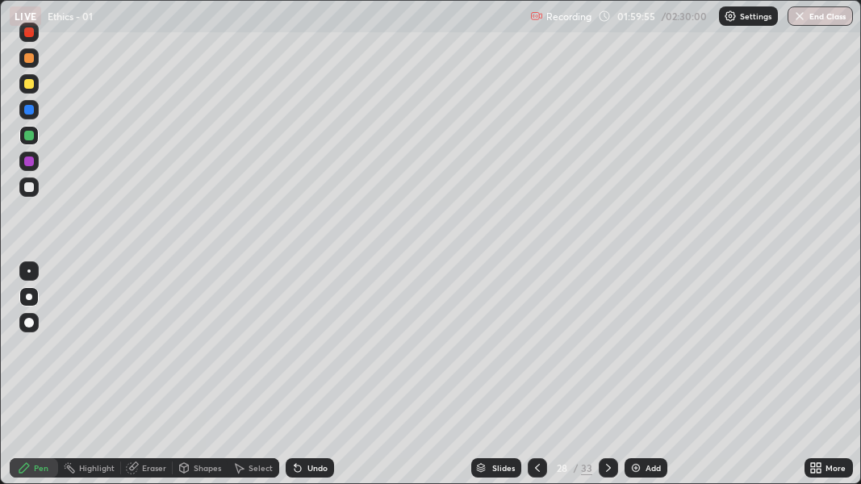
click at [296, 354] on div "Undo" at bounding box center [310, 468] width 48 height 19
click at [291, 354] on icon at bounding box center [297, 468] width 13 height 13
click at [638, 354] on img at bounding box center [636, 468] width 13 height 13
click at [28, 270] on div at bounding box center [28, 271] width 3 height 3
click at [29, 299] on div at bounding box center [29, 297] width 6 height 6
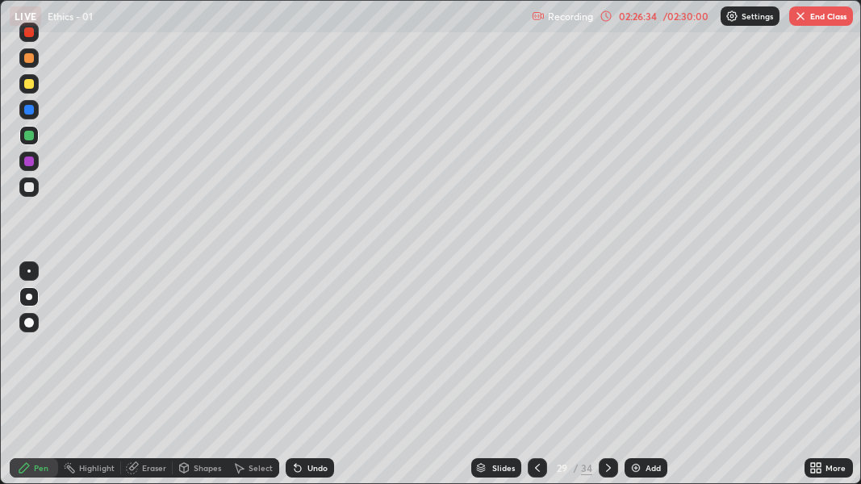
click at [672, 16] on div "/ 02:30:00" at bounding box center [686, 16] width 50 height 10
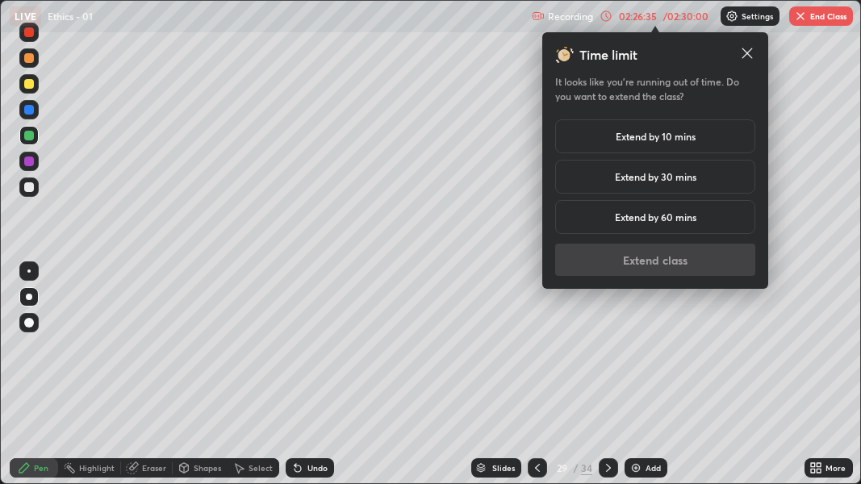
click at [690, 137] on h5 "Extend by 10 mins" at bounding box center [656, 136] width 80 height 15
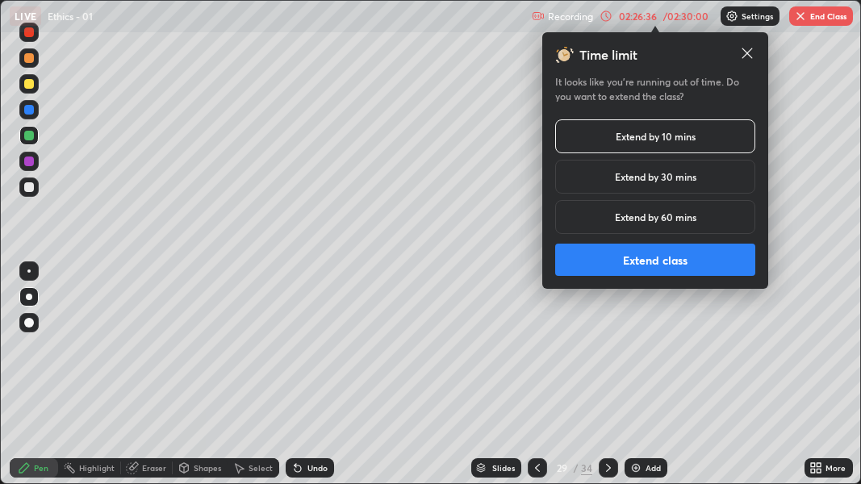
click at [682, 255] on button "Extend class" at bounding box center [655, 260] width 200 height 32
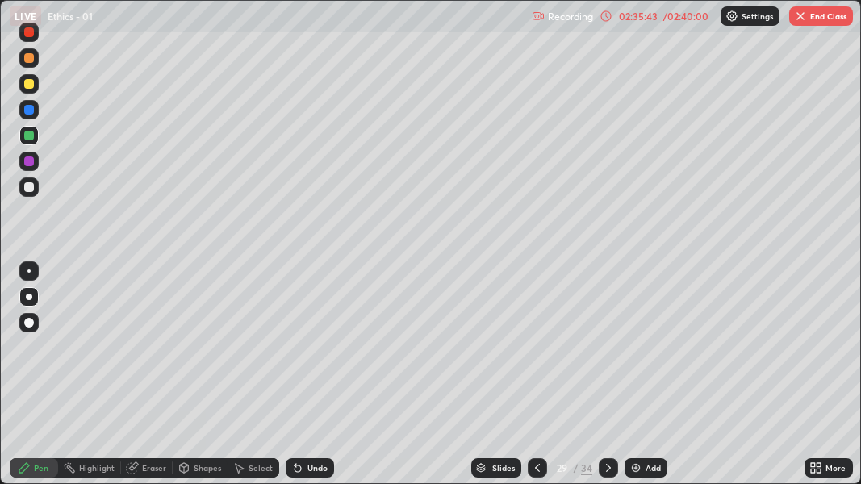
click at [635, 354] on img at bounding box center [636, 468] width 13 height 13
click at [694, 19] on div "/ 02:40:00" at bounding box center [686, 16] width 50 height 10
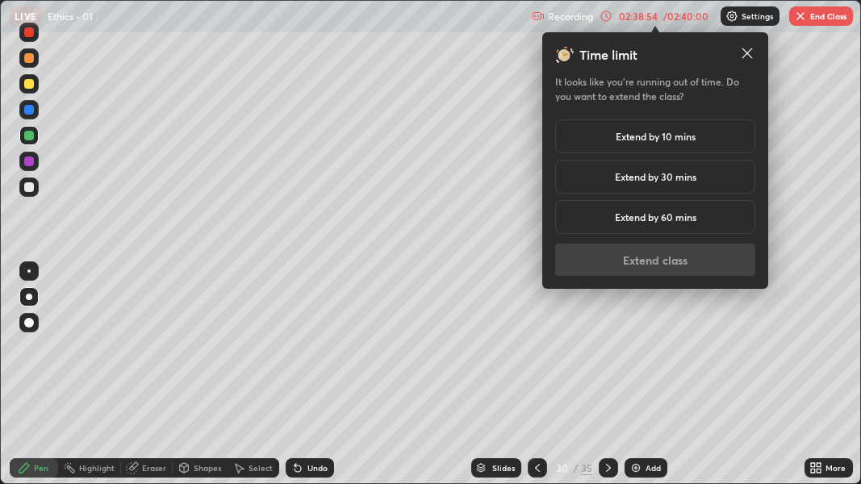
click at [687, 140] on h5 "Extend by 10 mins" at bounding box center [656, 136] width 80 height 15
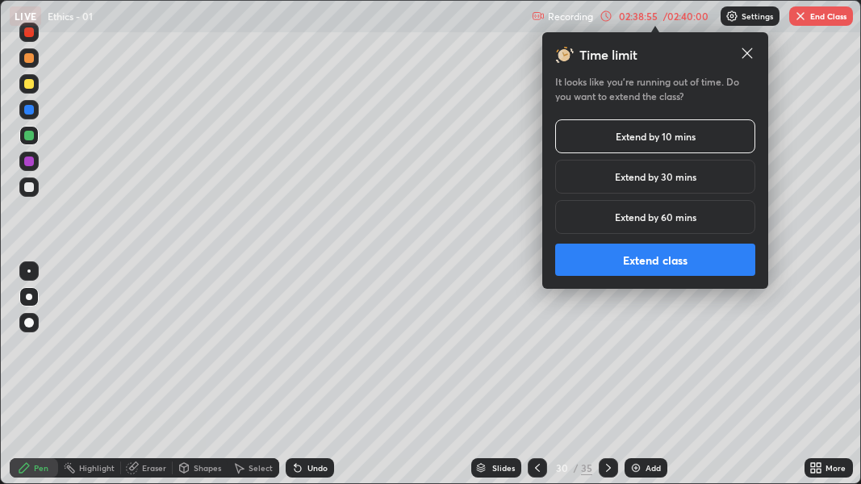
click at [669, 269] on button "Extend class" at bounding box center [655, 260] width 200 height 32
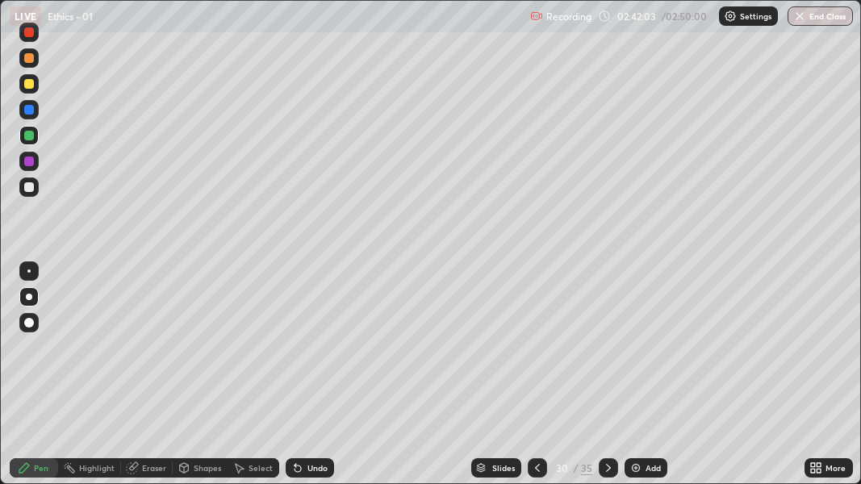
click at [816, 15] on button "End Class" at bounding box center [820, 15] width 65 height 19
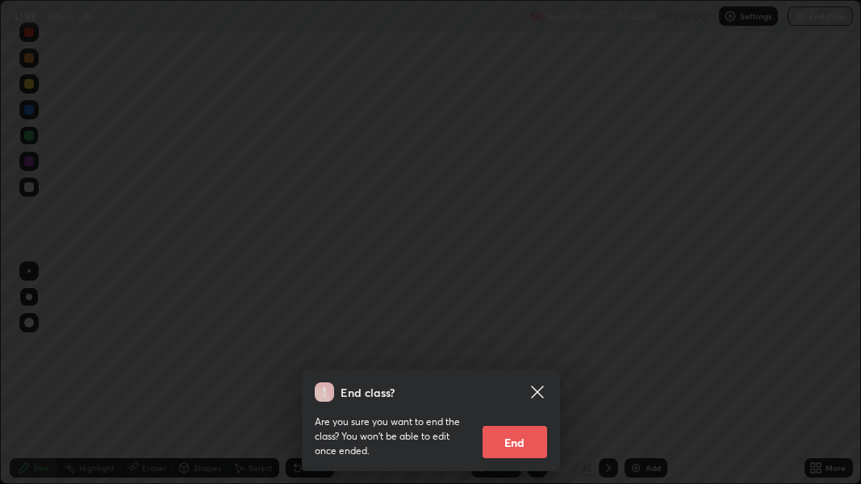
click at [513, 354] on button "End" at bounding box center [515, 442] width 65 height 32
